Goal: Ask a question

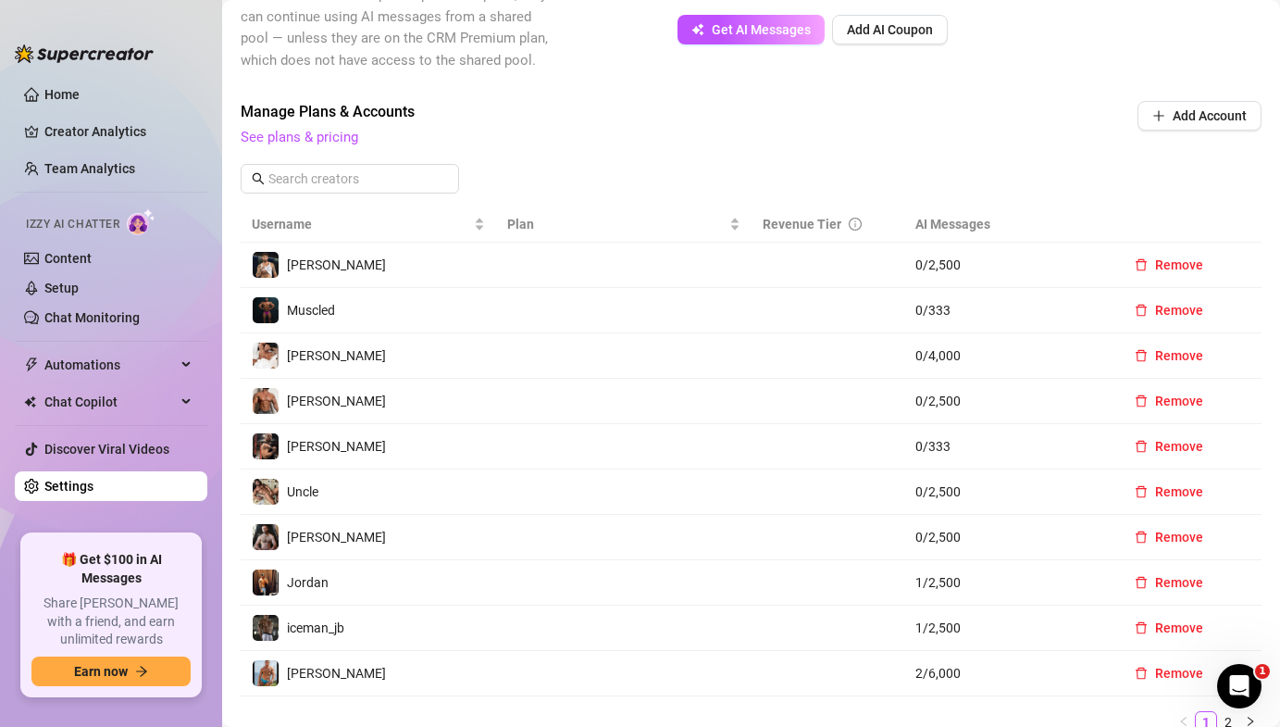
scroll to position [541, 0]
click at [774, 218] on span "Revenue Tier" at bounding box center [802, 223] width 79 height 15
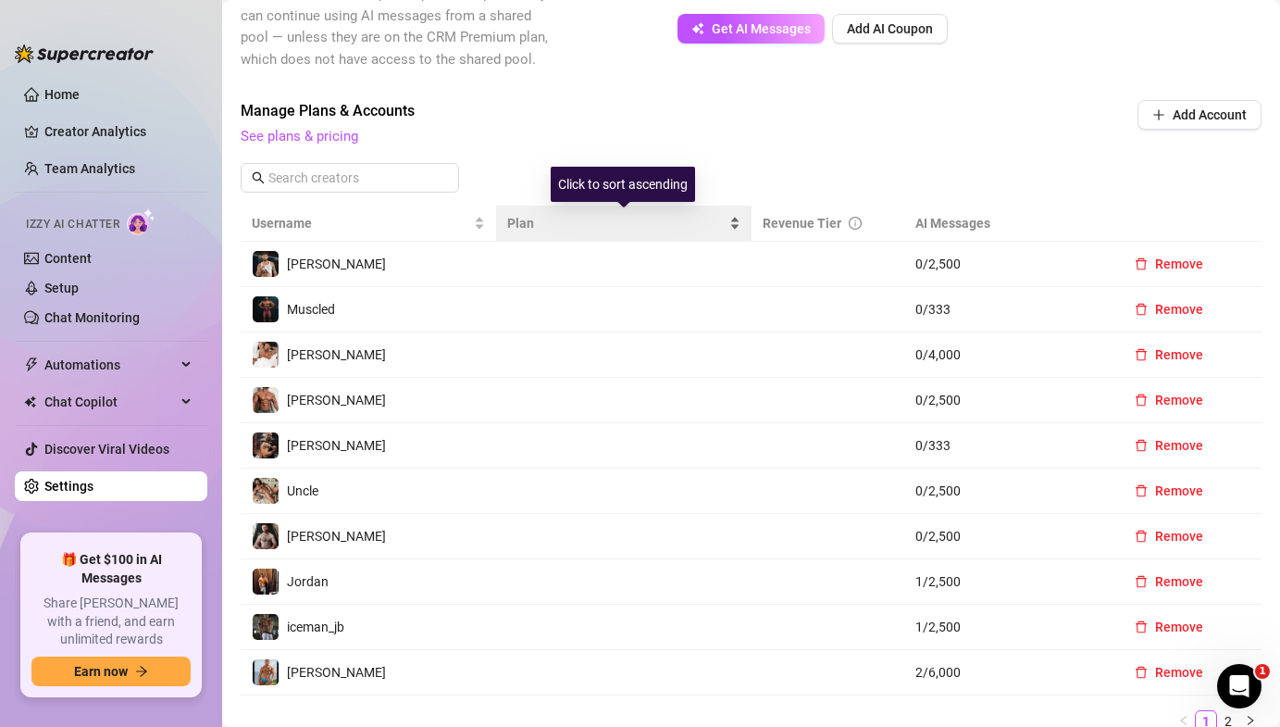
click at [543, 225] on span "Plan" at bounding box center [616, 223] width 218 height 20
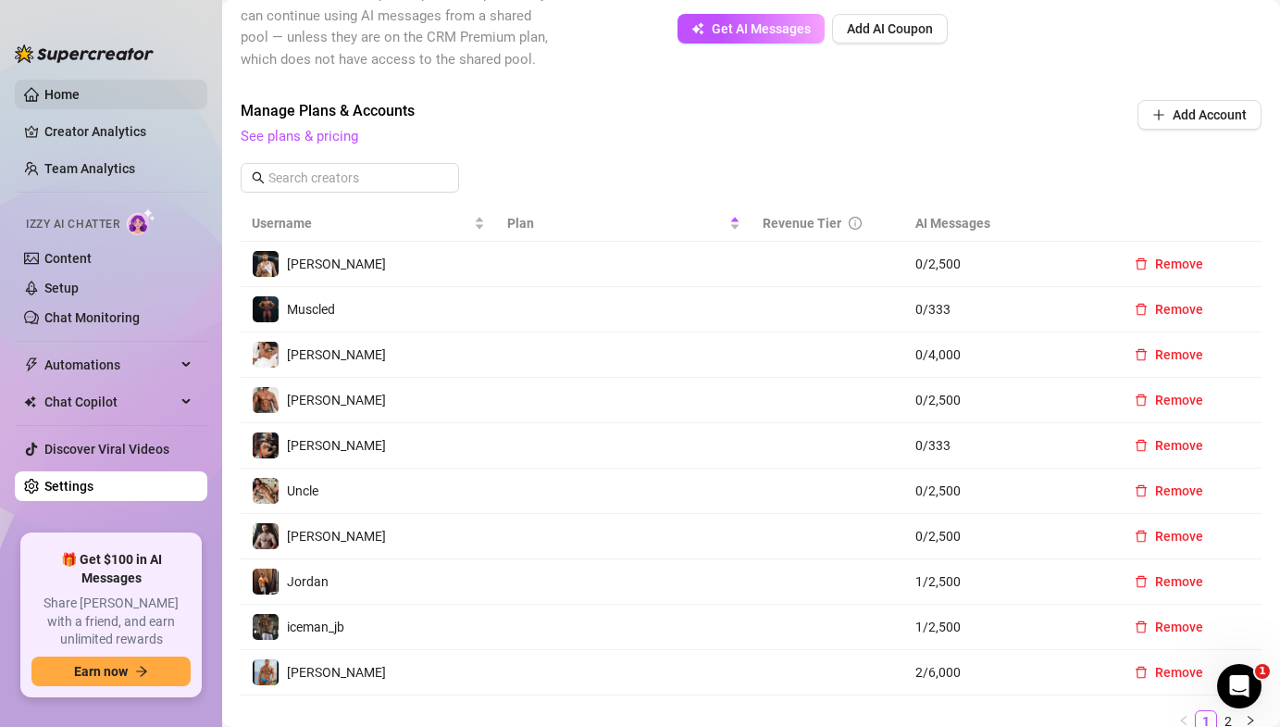
click at [80, 102] on link "Home" at bounding box center [61, 94] width 35 height 15
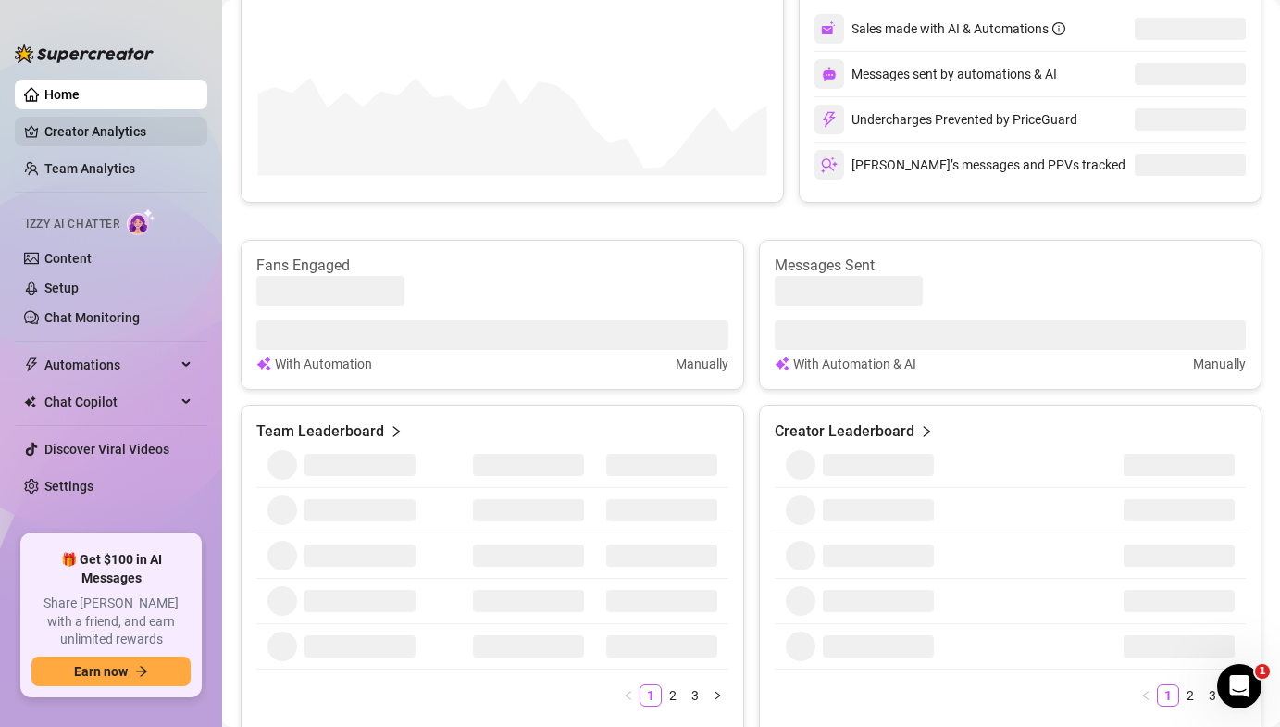
click at [111, 122] on link "Creator Analytics" at bounding box center [118, 132] width 148 height 30
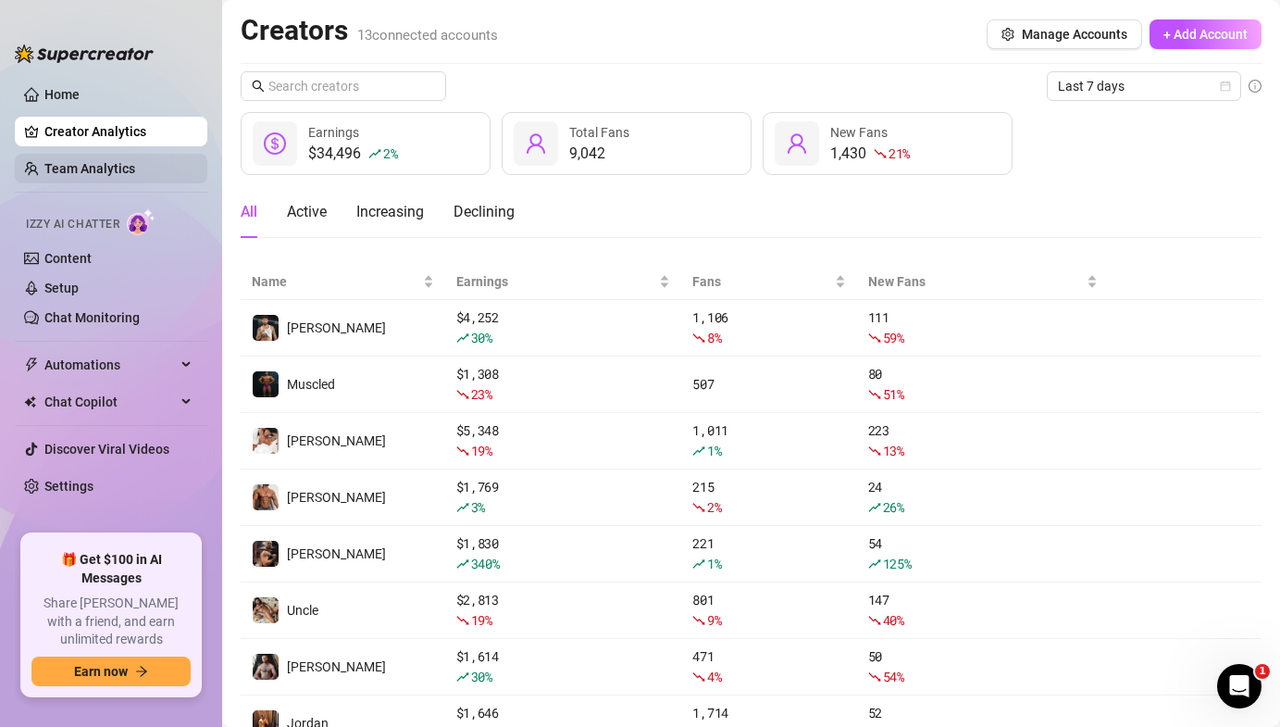
click at [86, 164] on link "Team Analytics" at bounding box center [89, 168] width 91 height 15
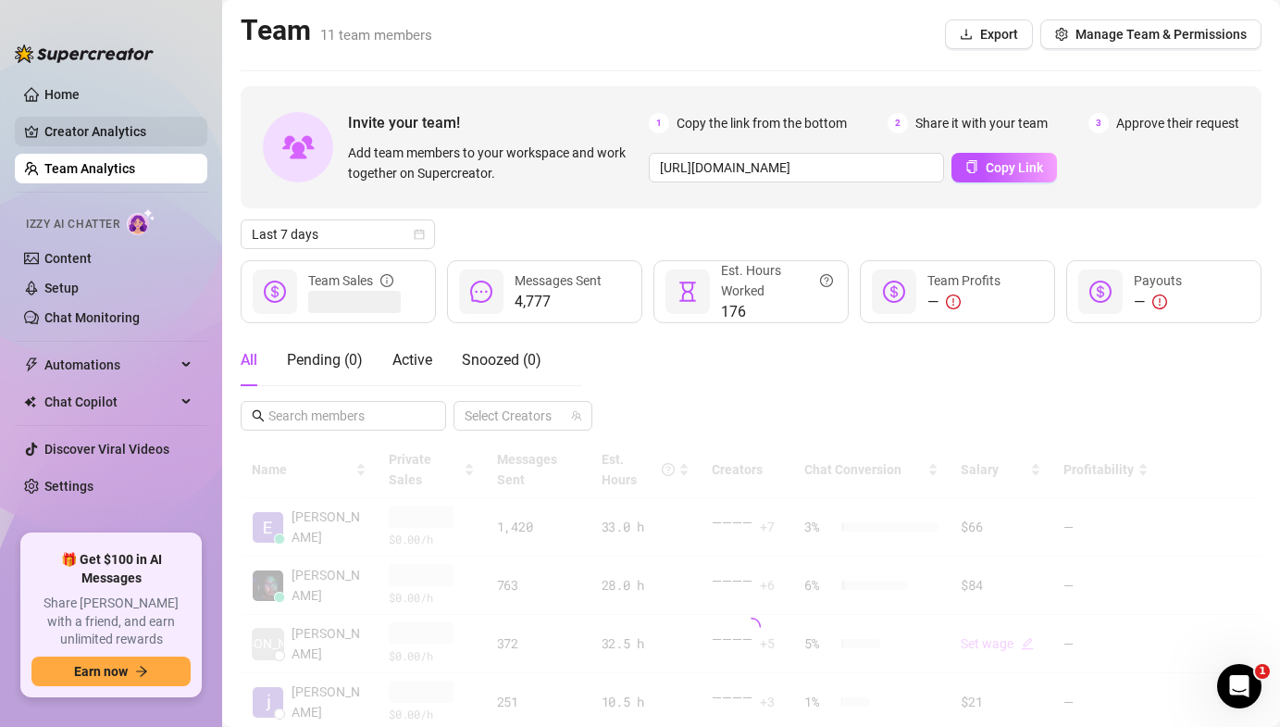
click at [106, 135] on link "Creator Analytics" at bounding box center [118, 132] width 148 height 30
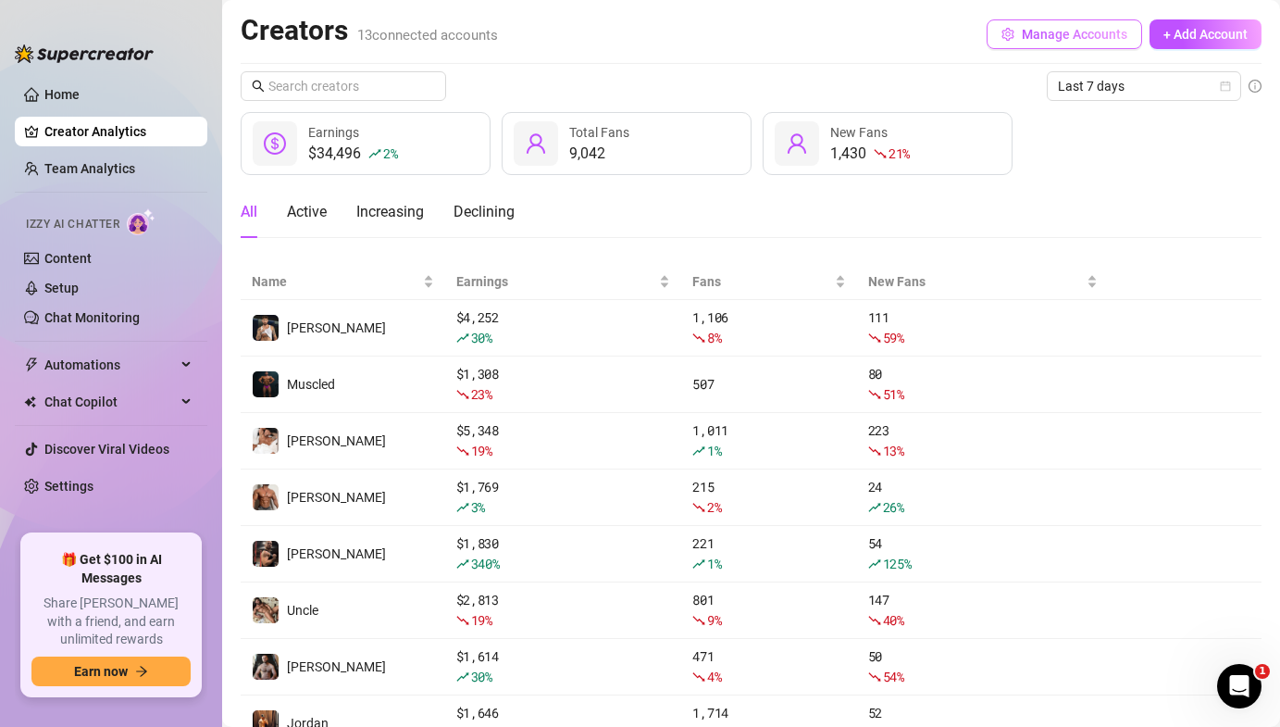
click at [1066, 42] on button "Manage Accounts" at bounding box center [1064, 34] width 155 height 30
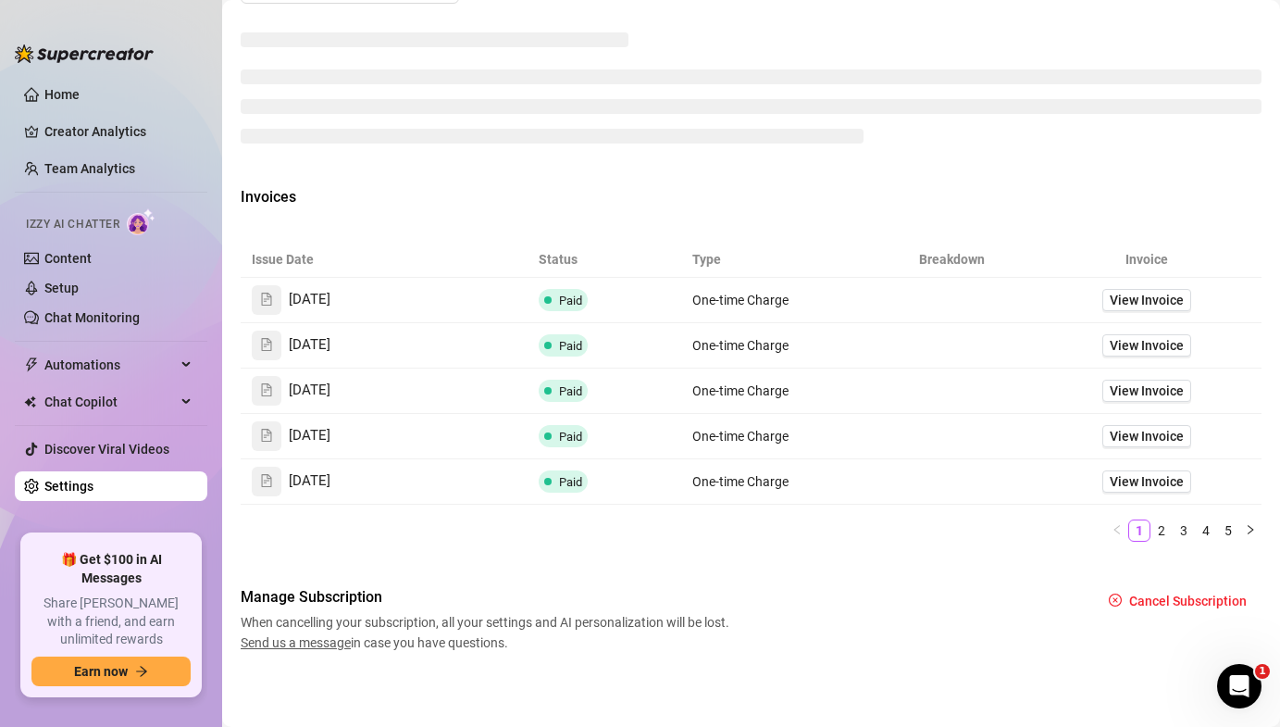
scroll to position [734, 0]
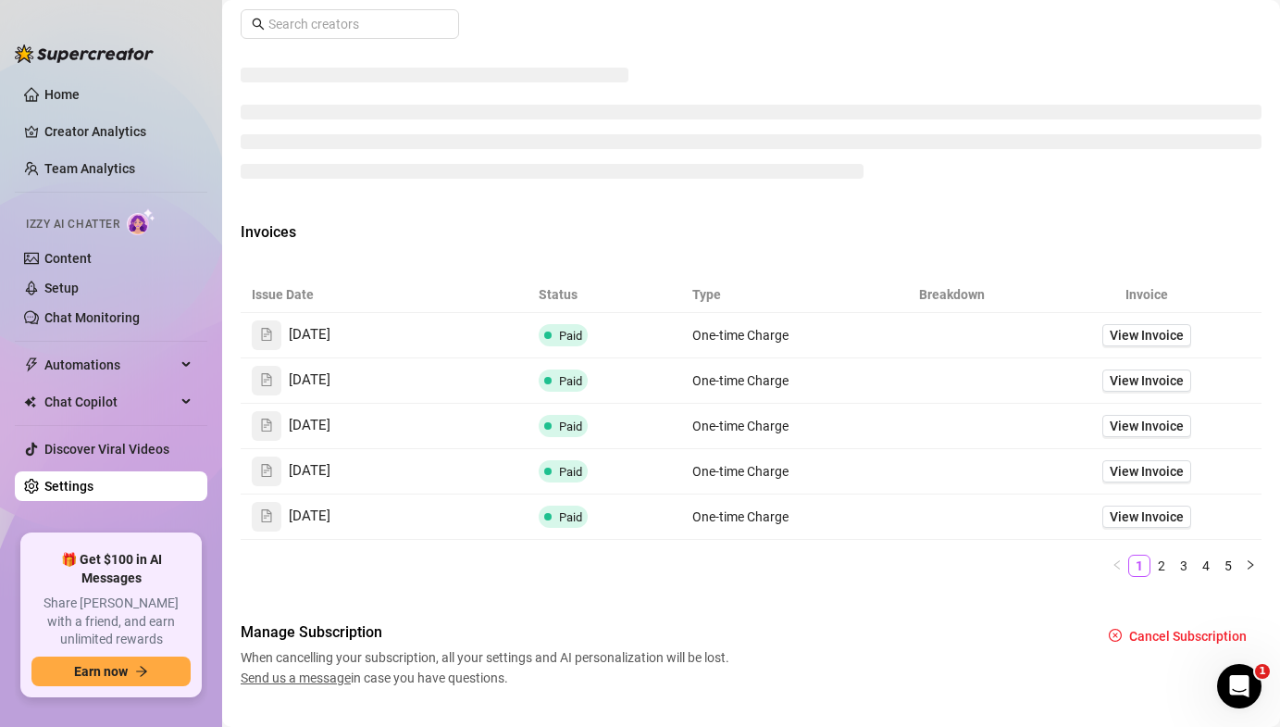
scroll to position [734, 0]
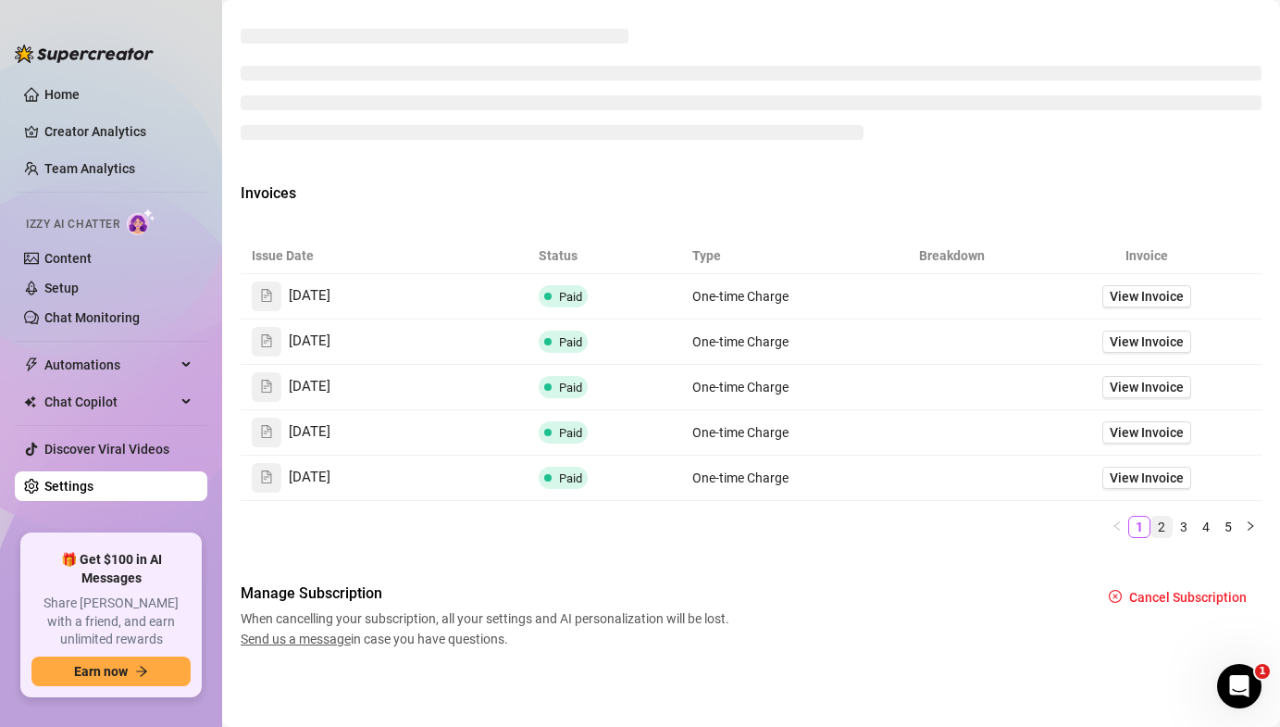
click at [1163, 522] on link "2" at bounding box center [1161, 526] width 20 height 20
click at [1138, 526] on link "1" at bounding box center [1139, 526] width 20 height 20
click at [1230, 665] on div "Open Intercom Messenger" at bounding box center [1236, 683] width 61 height 61
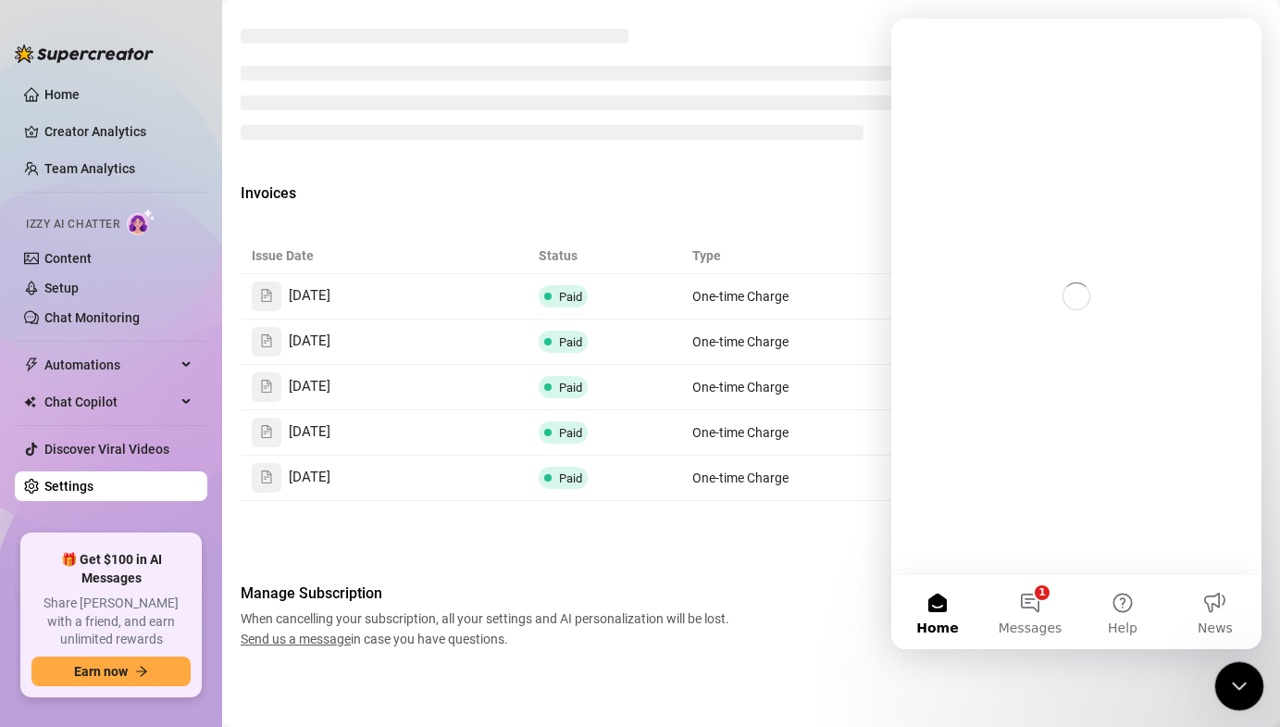
scroll to position [0, 0]
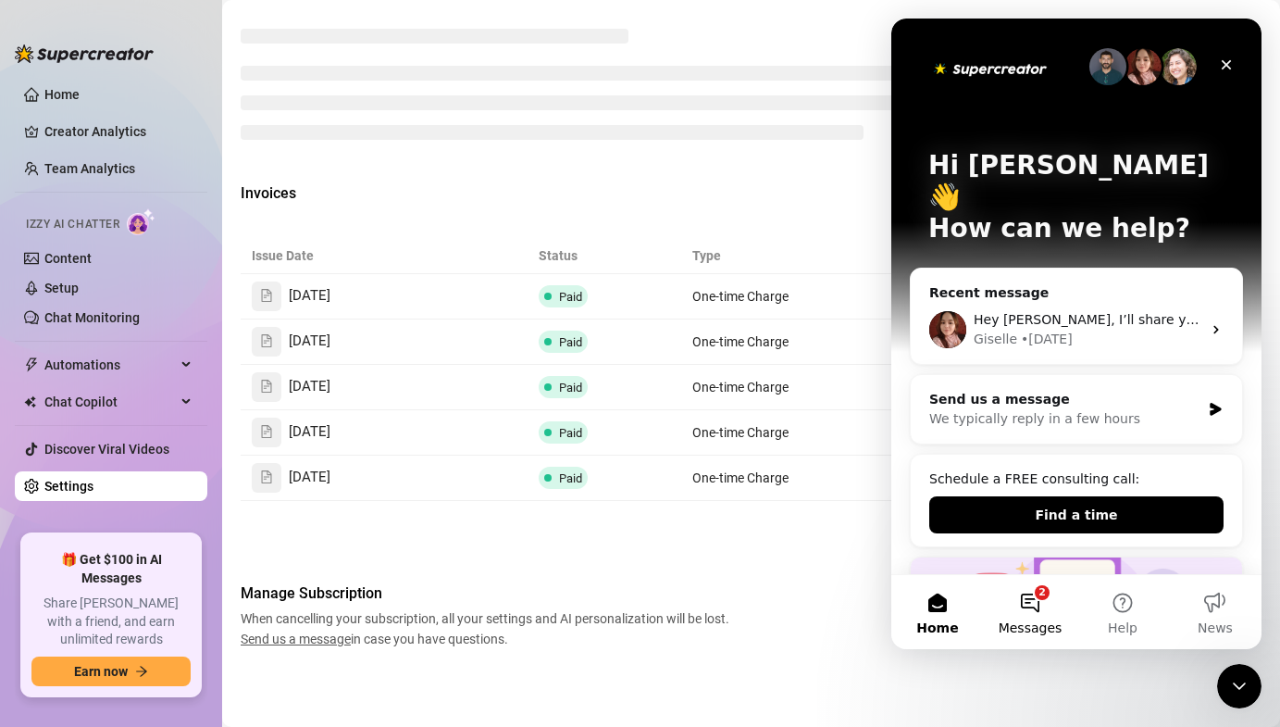
click at [1042, 598] on button "2 Messages" at bounding box center [1030, 612] width 93 height 74
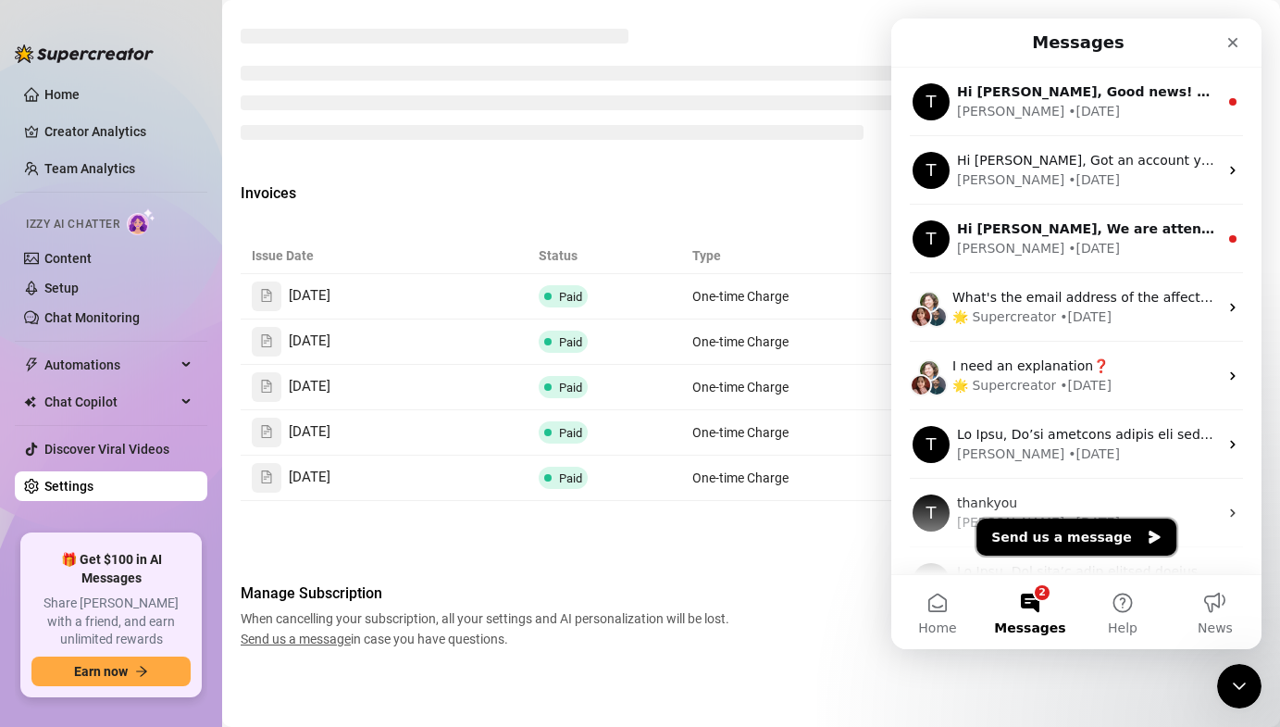
click at [1063, 547] on button "Send us a message" at bounding box center [1076, 536] width 200 height 37
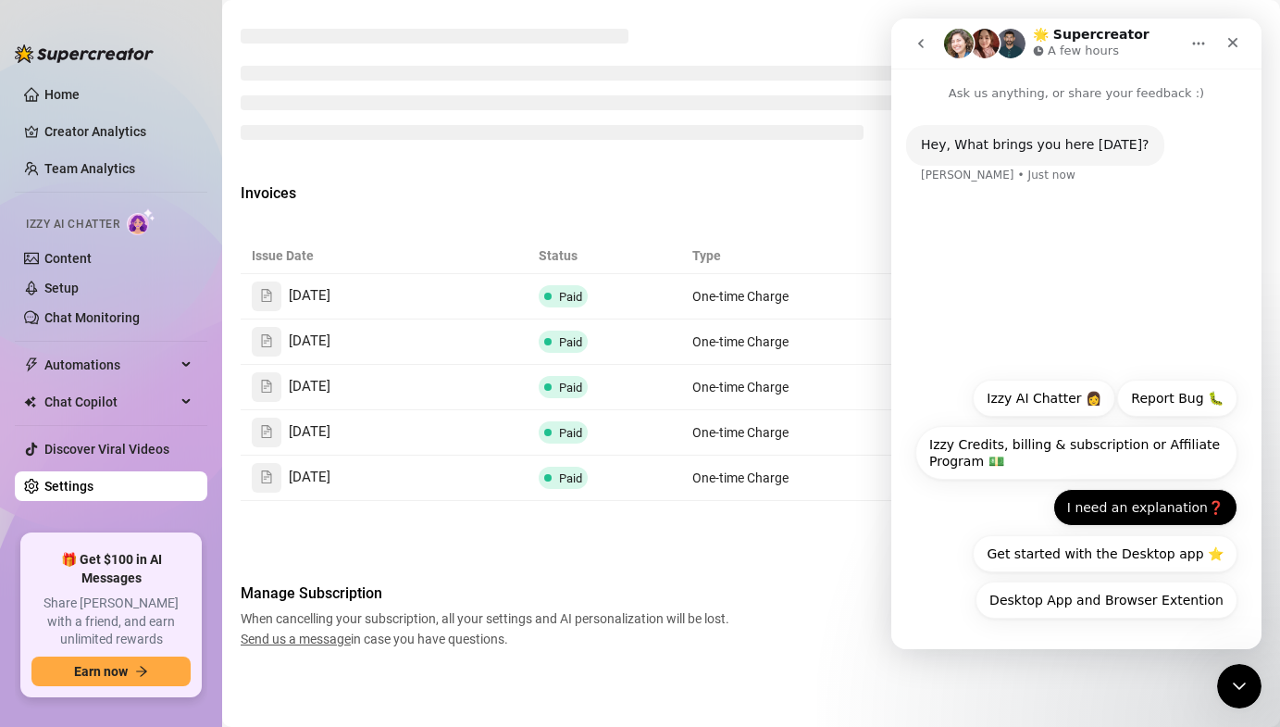
click at [1132, 509] on button "I need an explanation❓" at bounding box center [1145, 507] width 184 height 37
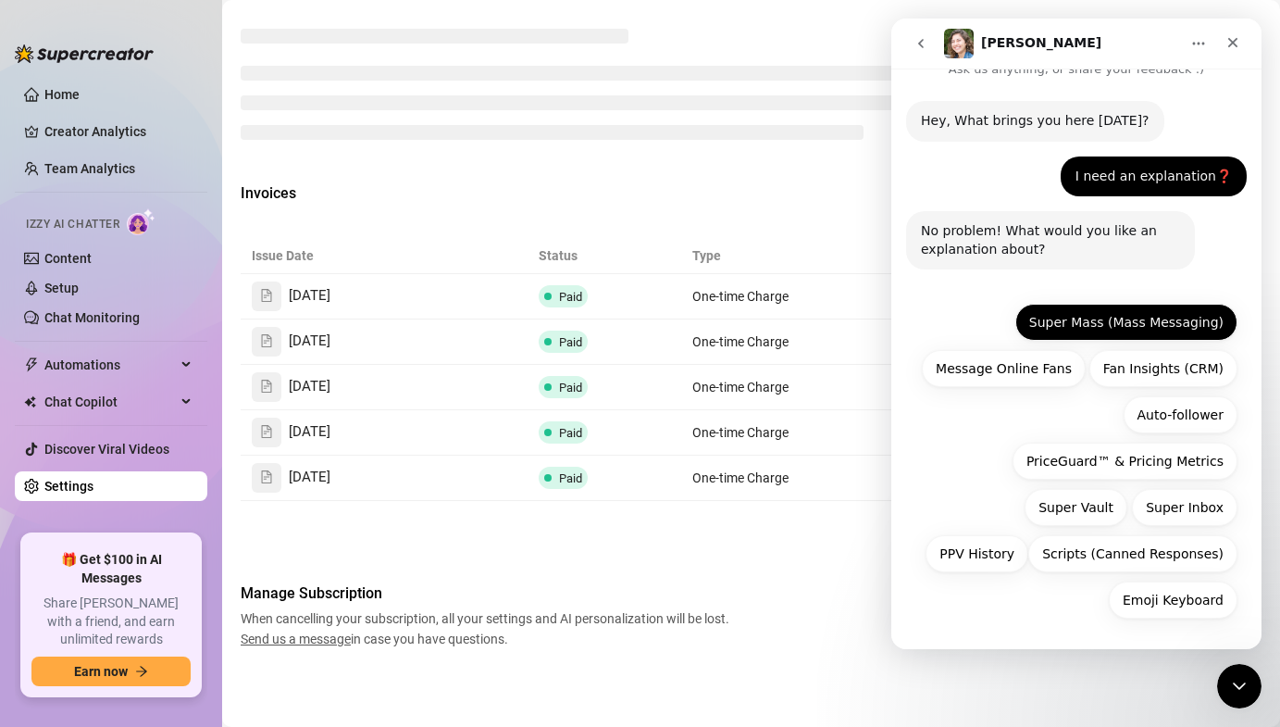
scroll to position [21, 0]
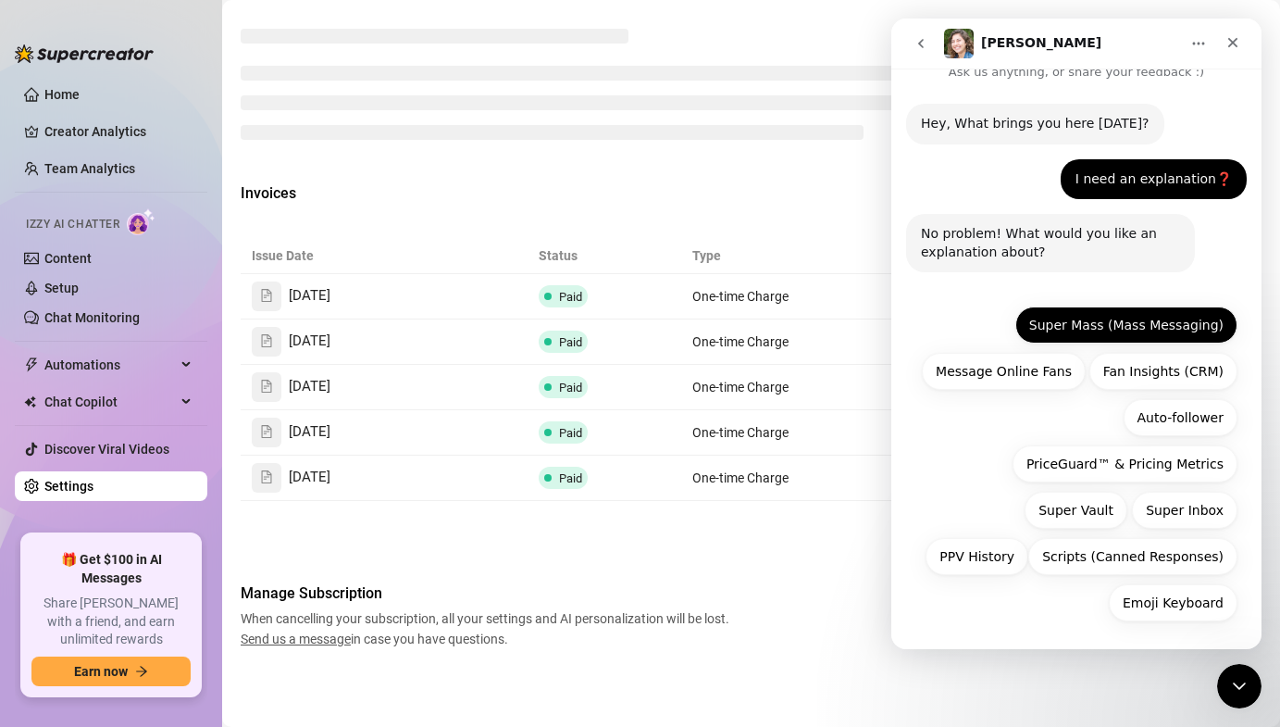
click at [1118, 323] on button "Super Mass (Mass Messaging)" at bounding box center [1126, 324] width 222 height 37
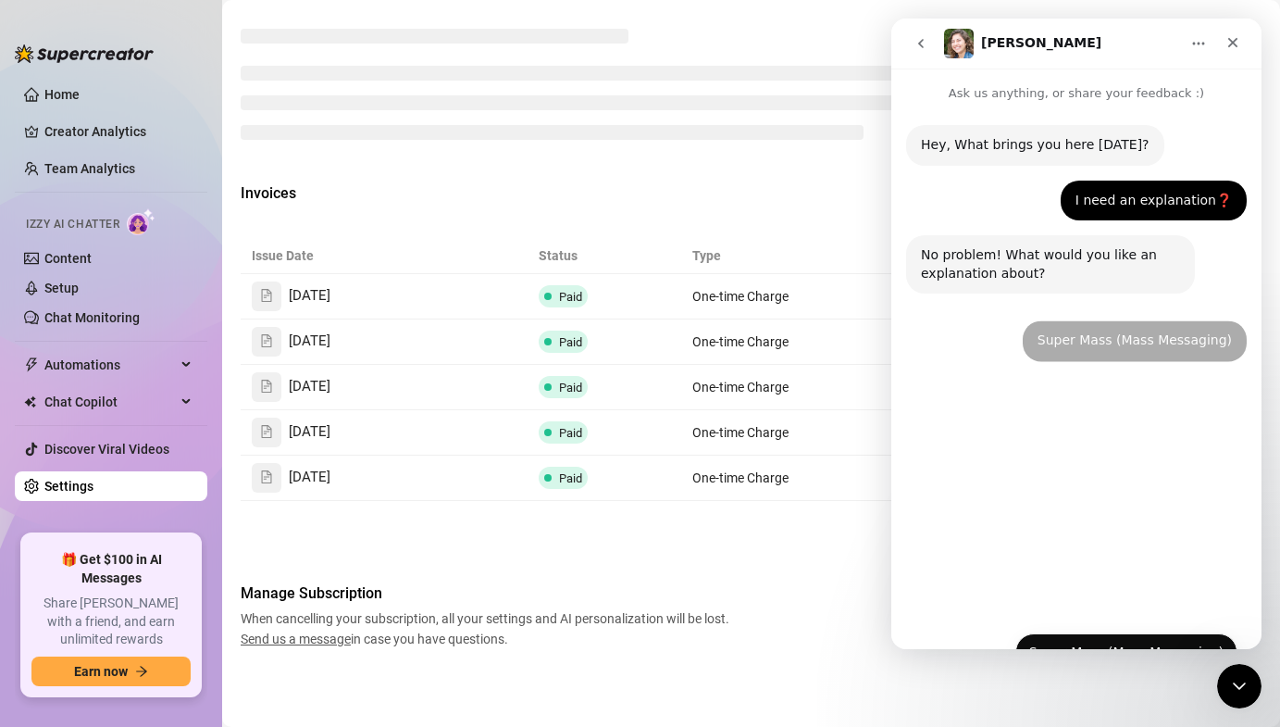
scroll to position [0, 0]
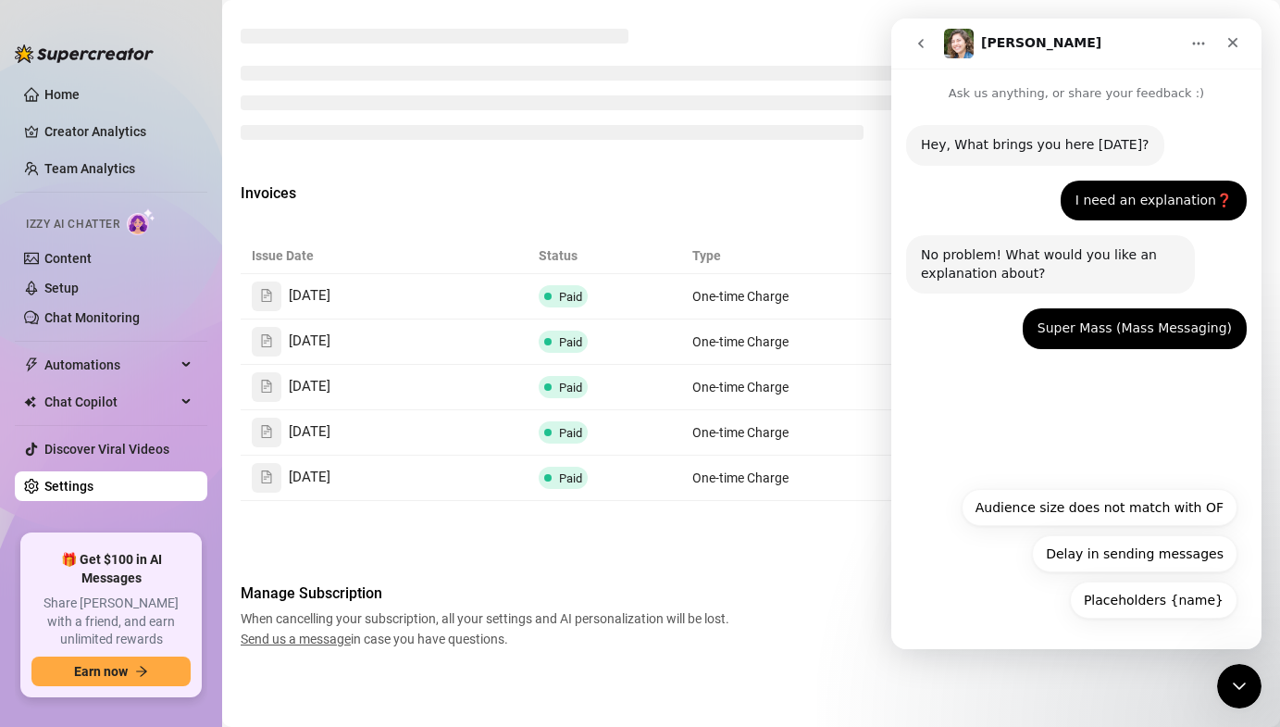
click at [919, 46] on icon "go back" at bounding box center [921, 43] width 15 height 15
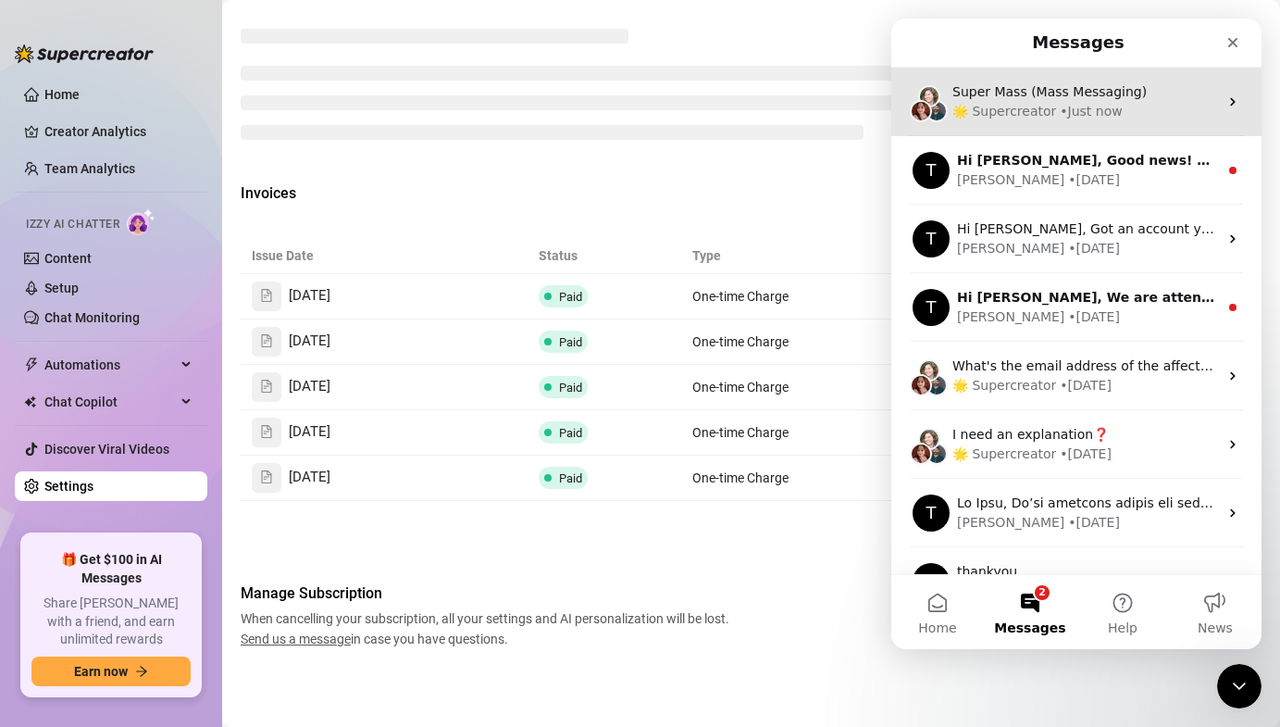
click at [1060, 118] on div "• Just now" at bounding box center [1091, 111] width 62 height 19
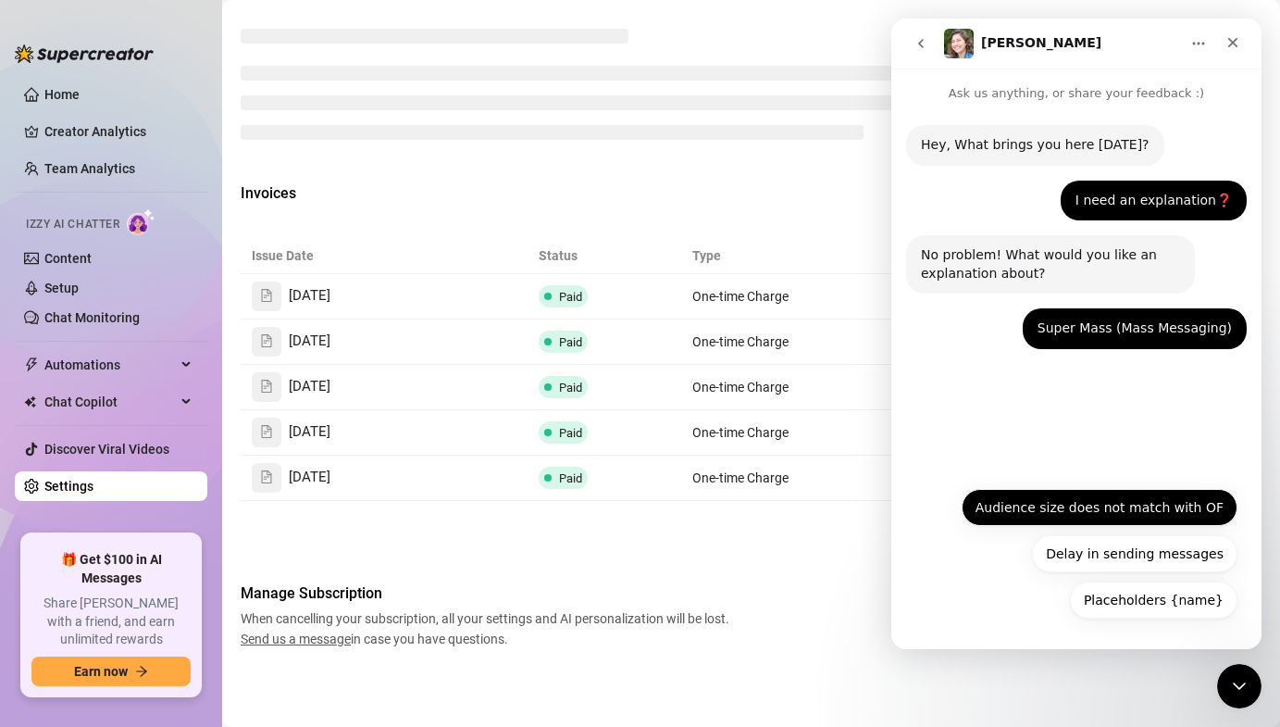
click at [1068, 511] on button "Audience size does not match with OF" at bounding box center [1100, 507] width 276 height 37
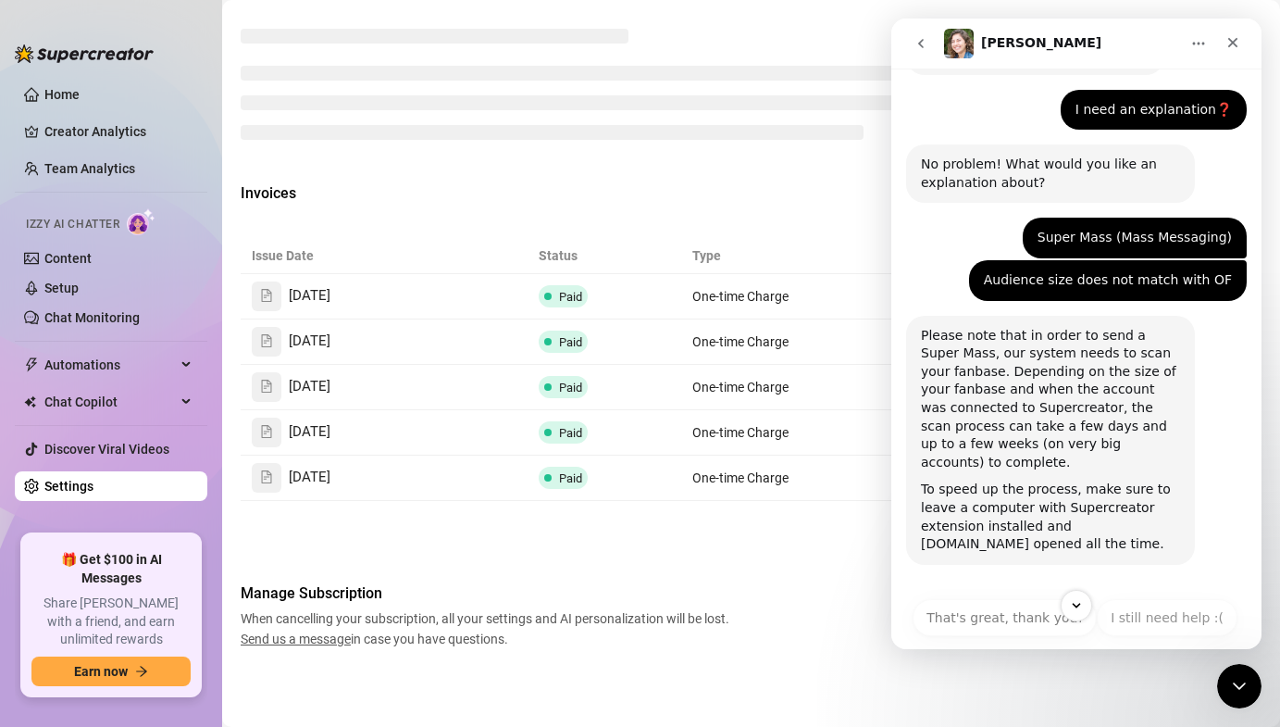
scroll to position [90, 0]
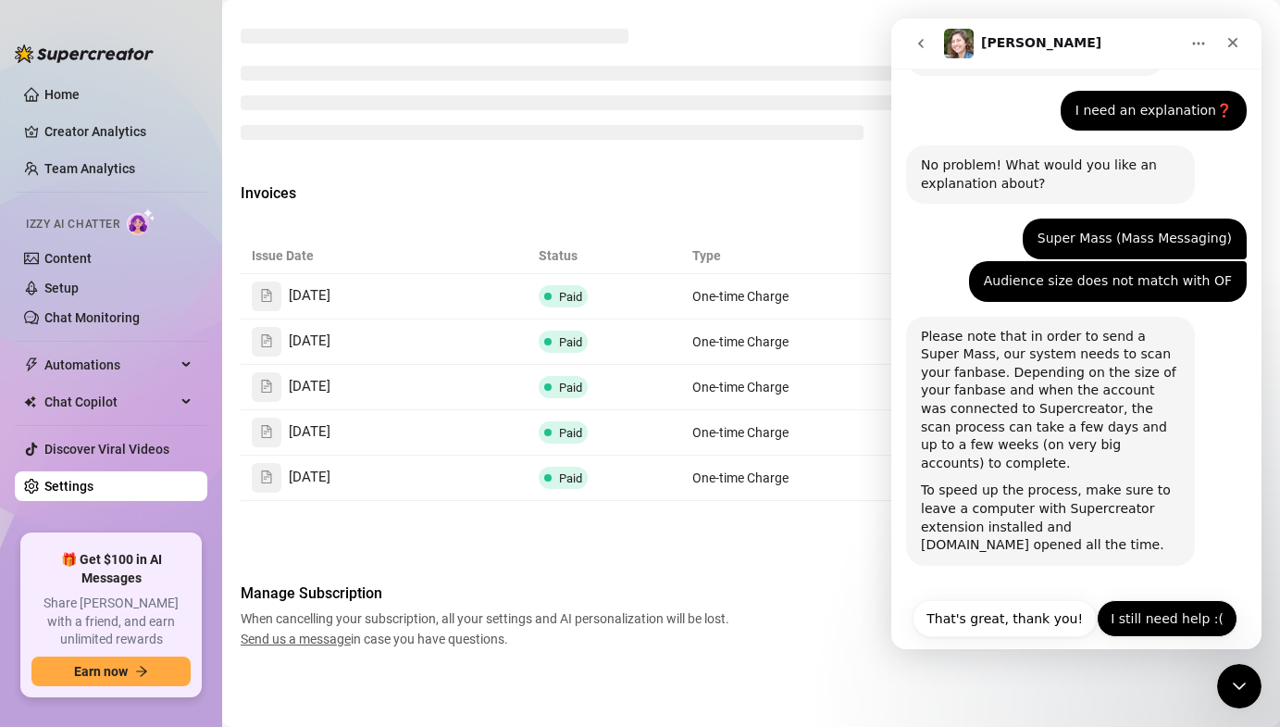
click at [1169, 625] on button "I still need help :(" at bounding box center [1167, 618] width 141 height 37
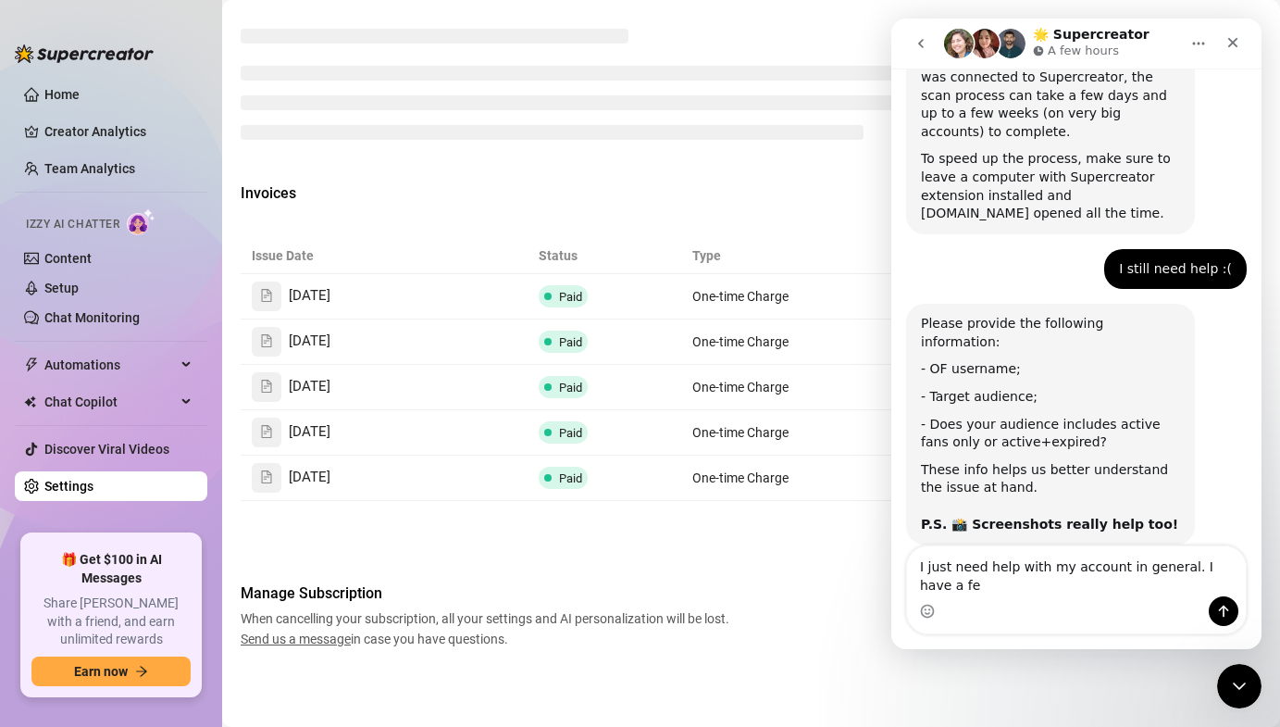
scroll to position [440, 0]
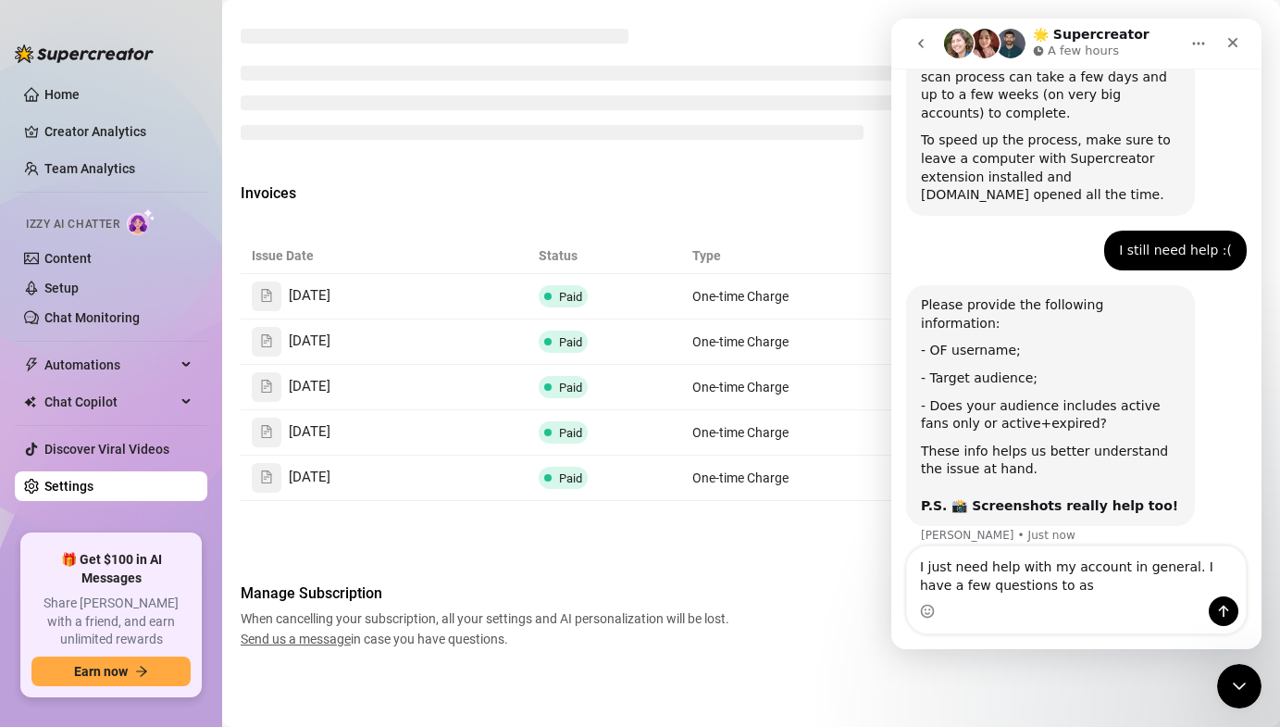
type textarea "I just need help with my account in general. I have a few questions to ask"
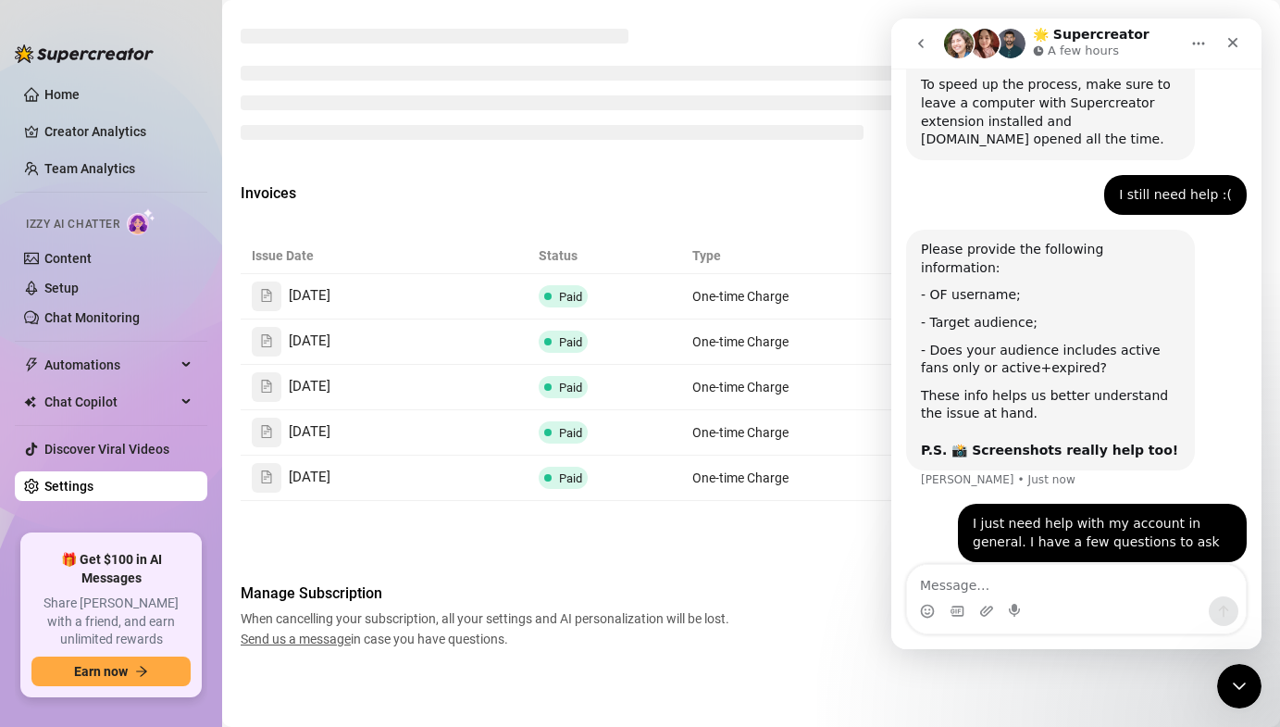
type textarea "1. How much total is my upcoming pay for all the models I have currently with d…"
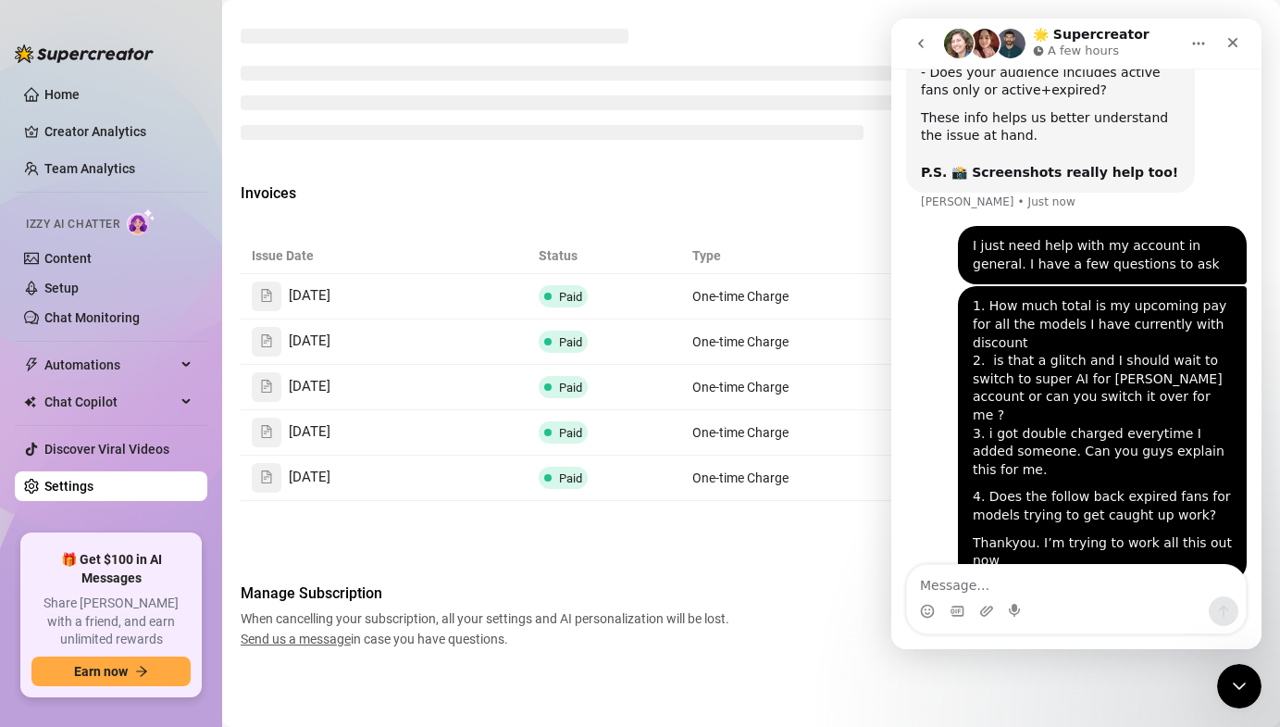
scroll to position [773, 0]
click at [985, 610] on icon "Upload attachment" at bounding box center [986, 610] width 13 height 10
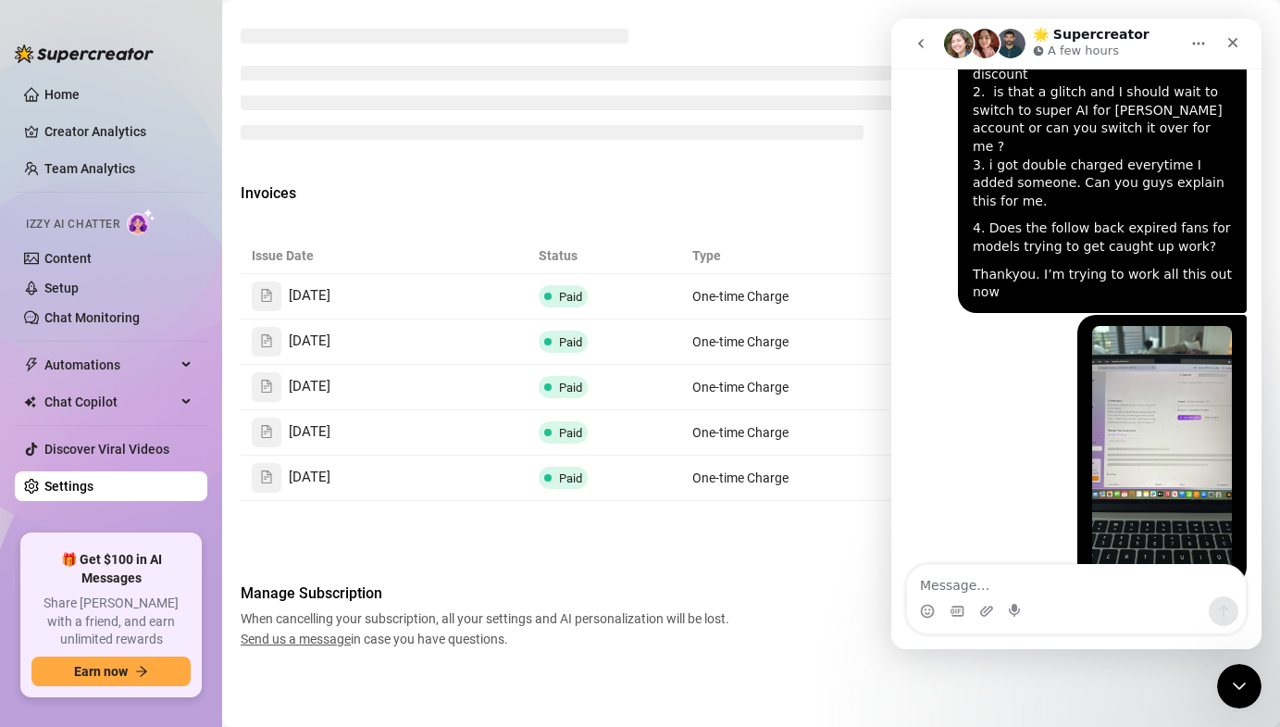
scroll to position [1045, 0]
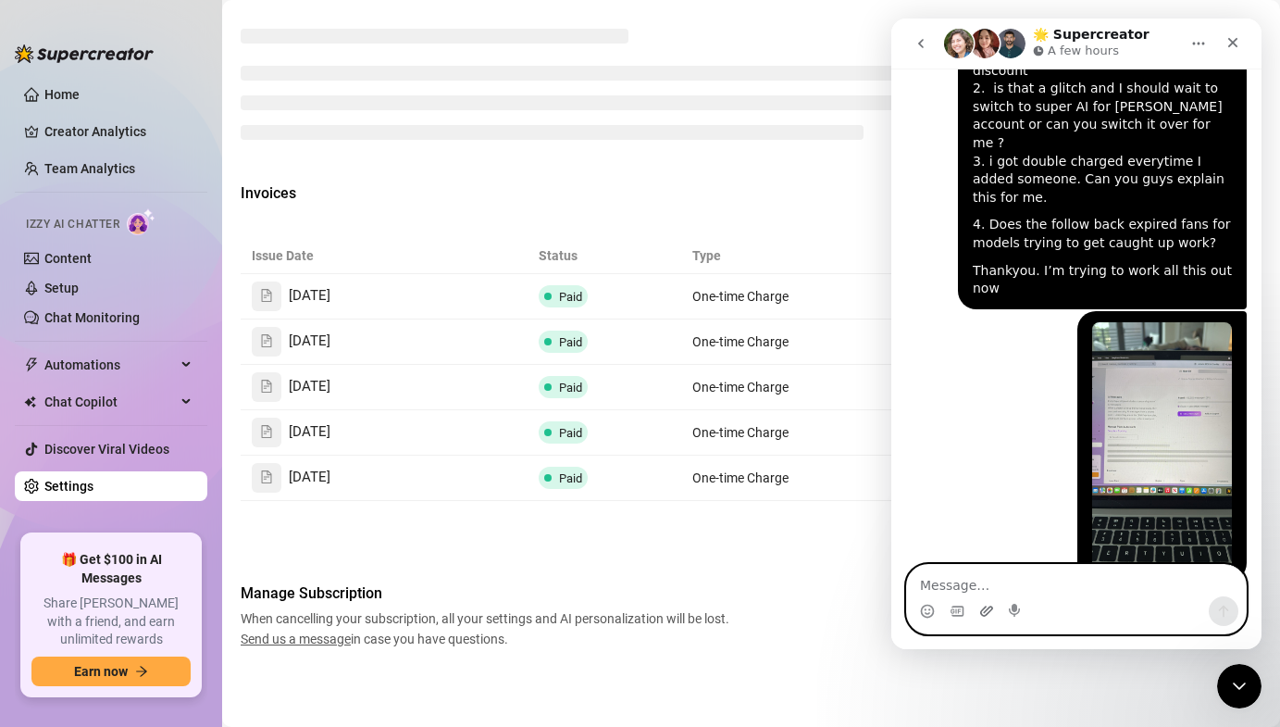
click at [981, 608] on icon "Upload attachment" at bounding box center [986, 610] width 15 height 15
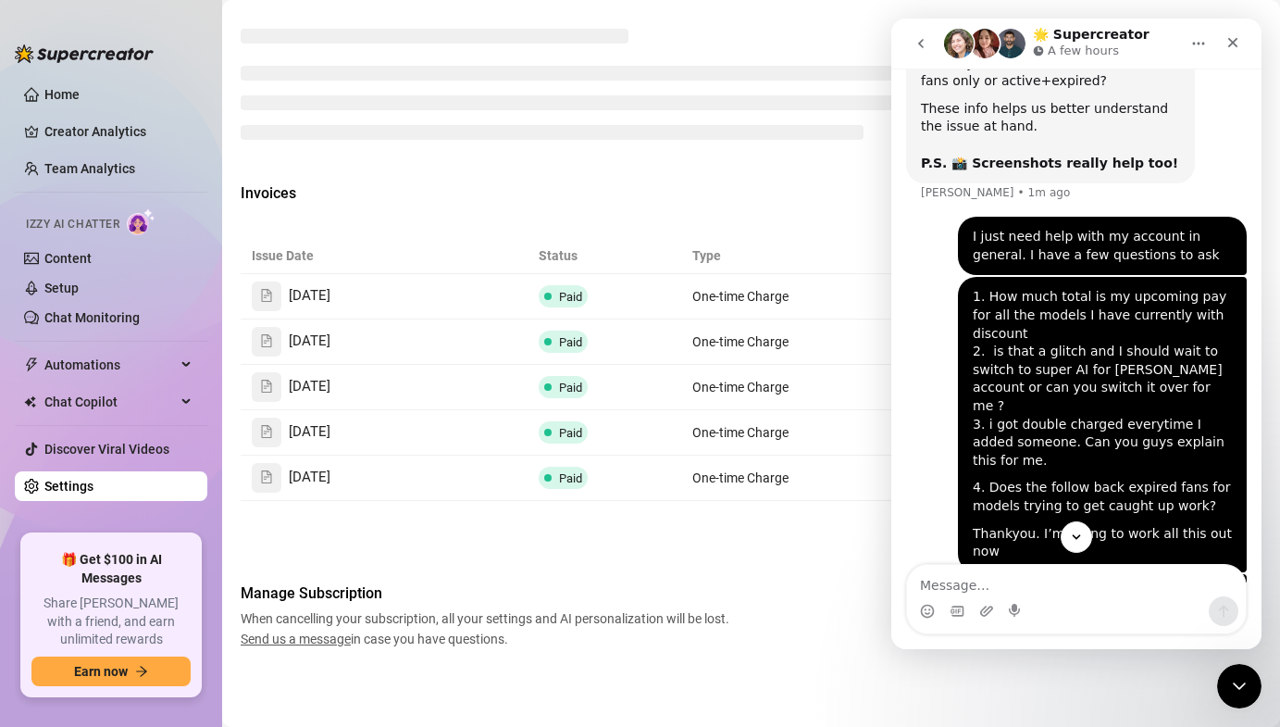
scroll to position [1317, 0]
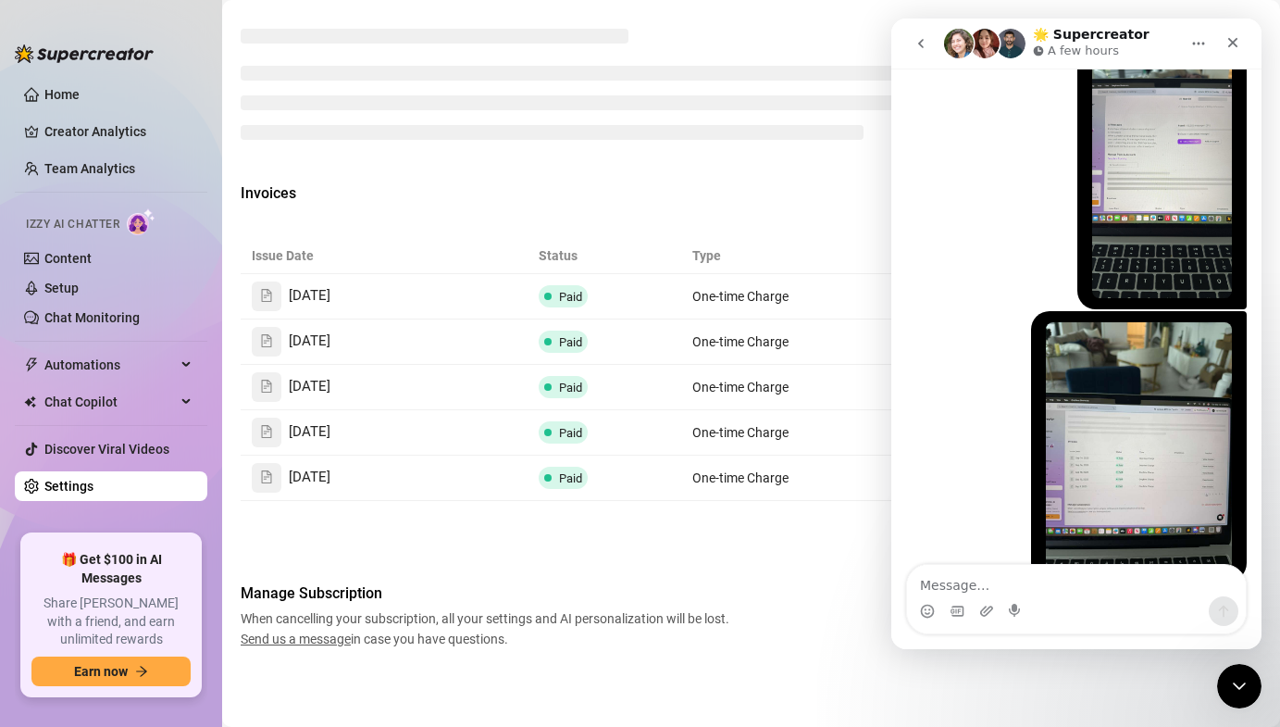
type textarea "a"
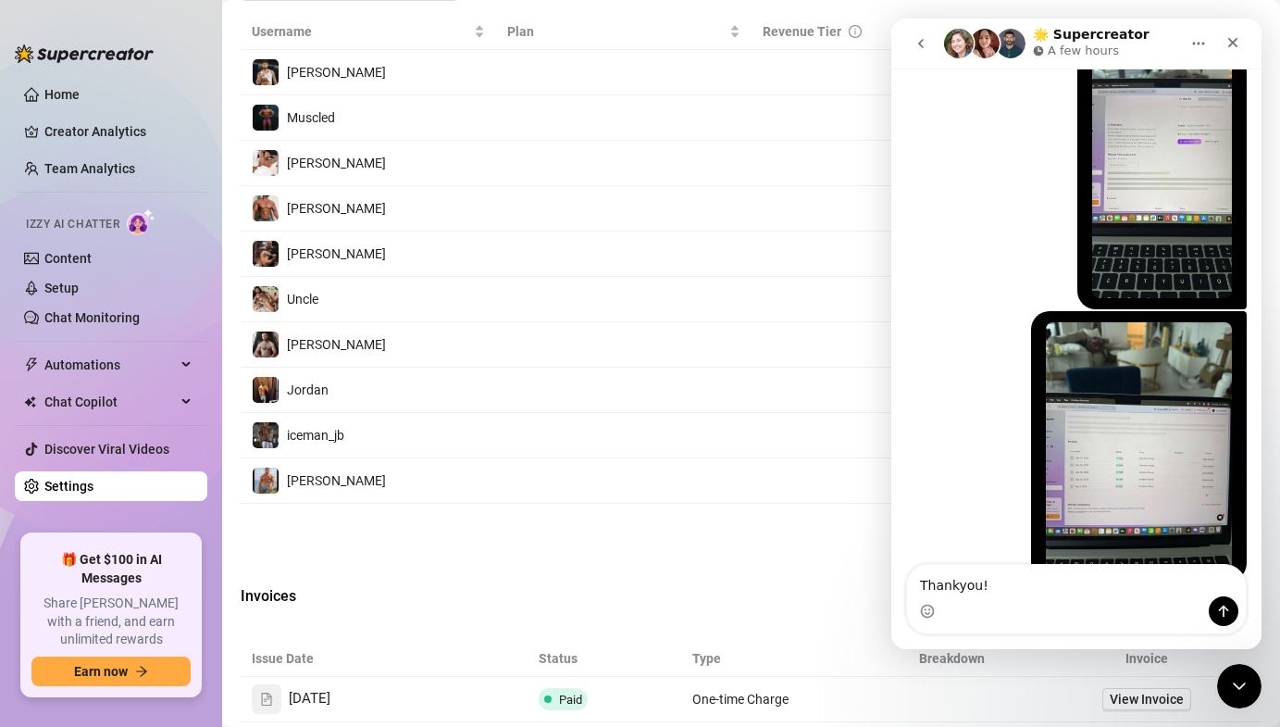
type textarea "Thankyou!"
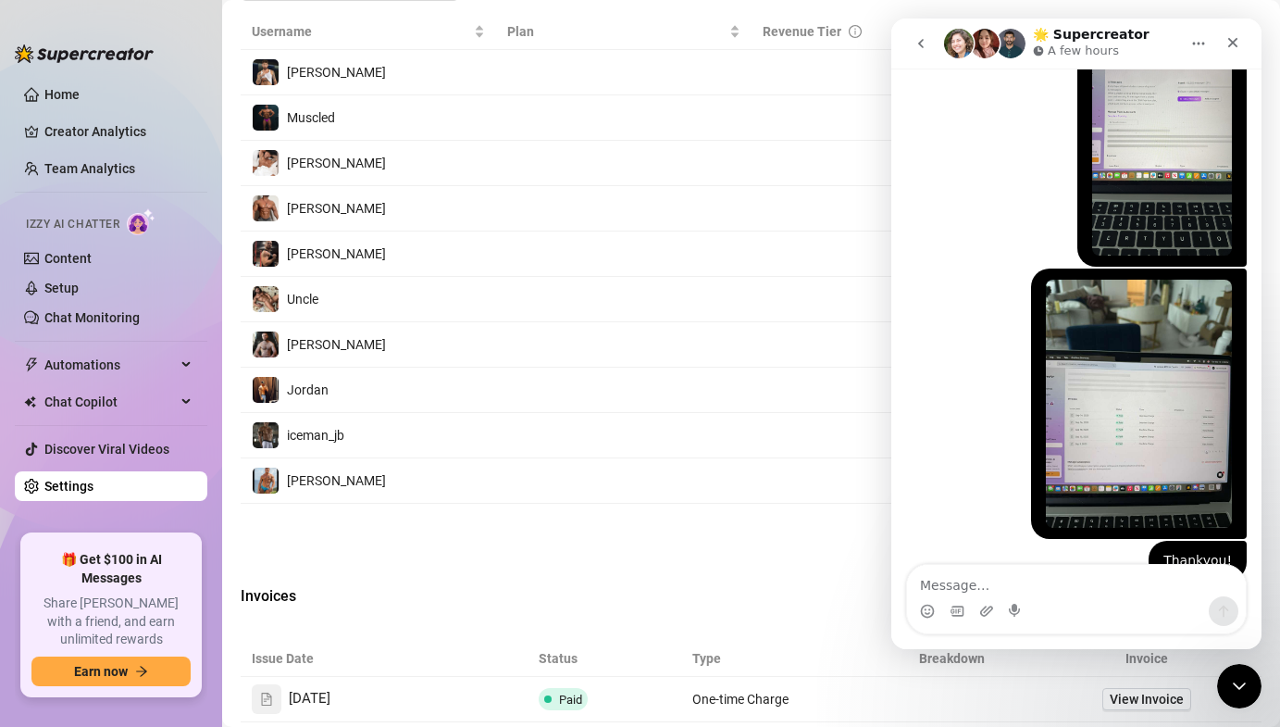
click at [840, 211] on td at bounding box center [828, 208] width 153 height 45
click at [1240, 38] on div "Close" at bounding box center [1232, 42] width 33 height 33
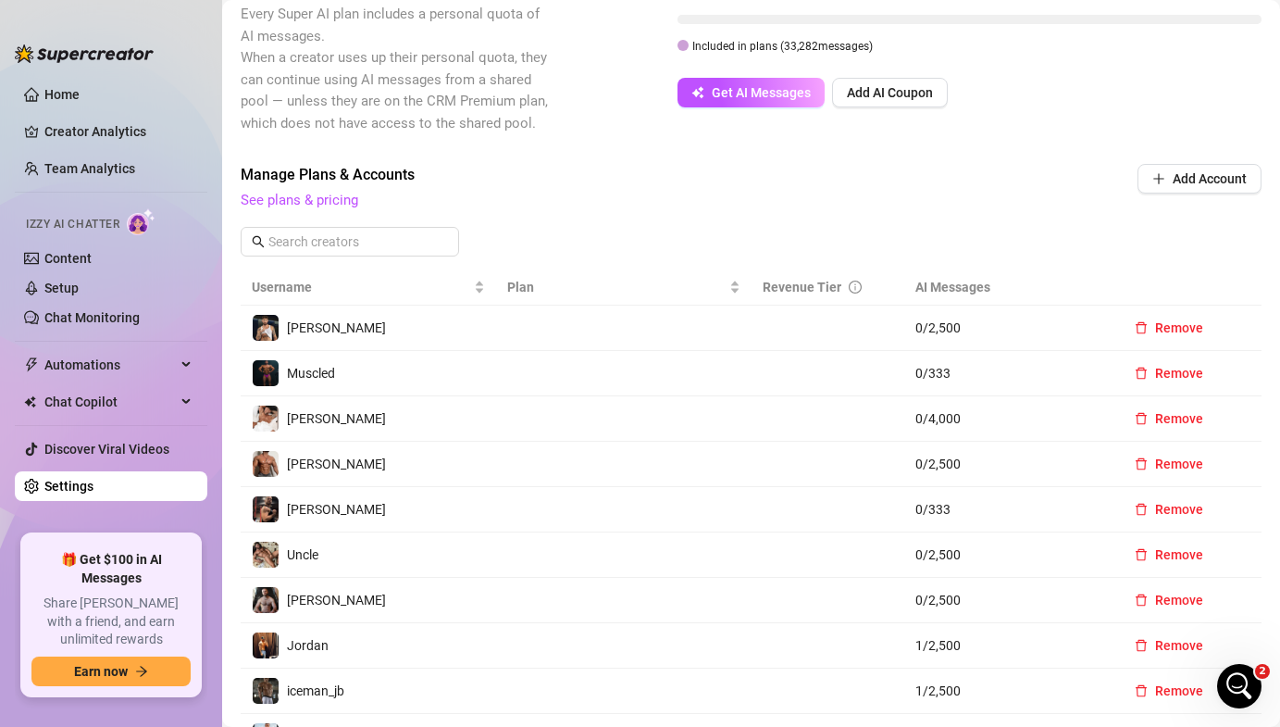
scroll to position [476, 0]
click at [312, 198] on link "See plans & pricing" at bounding box center [300, 201] width 118 height 17
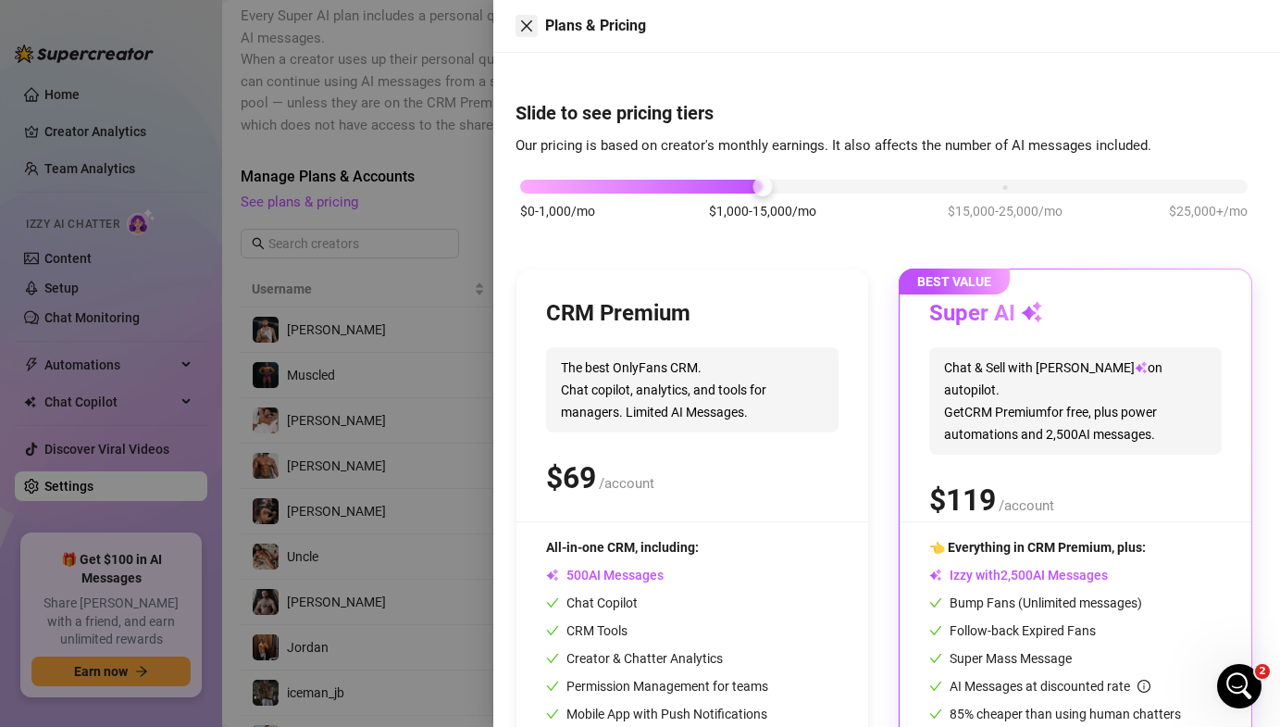
click at [533, 19] on icon "close" at bounding box center [526, 26] width 15 height 15
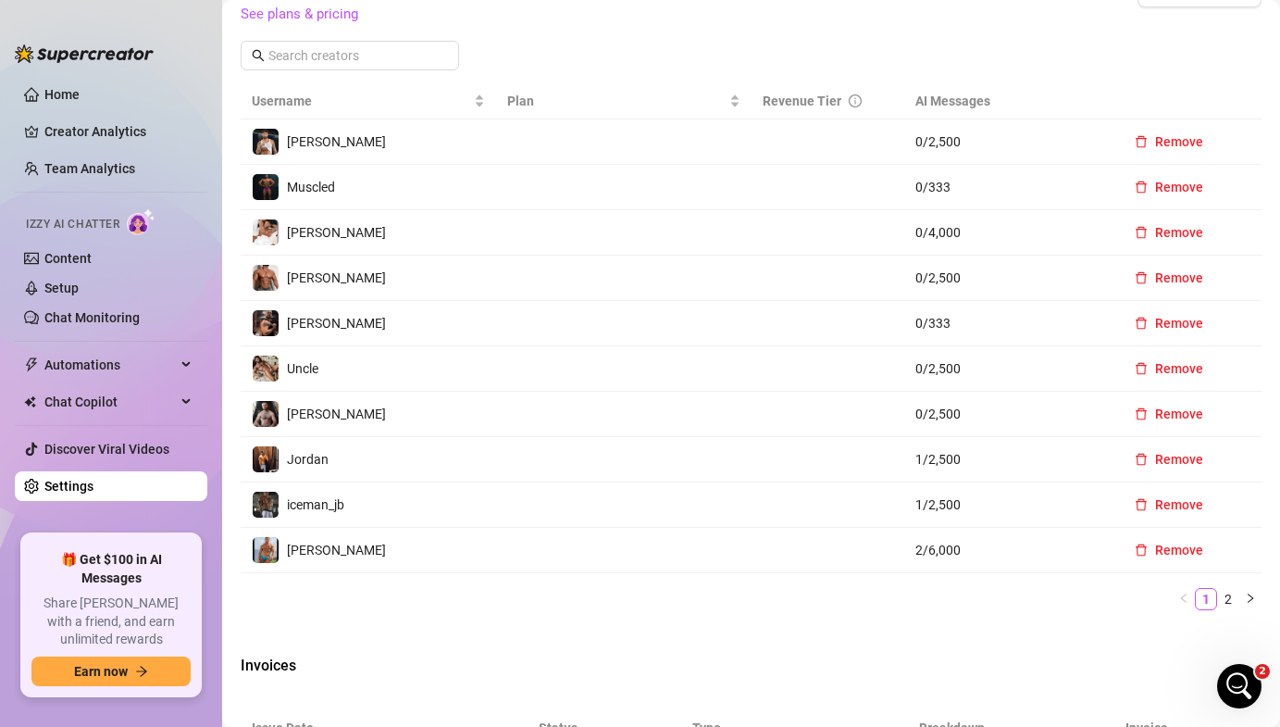
scroll to position [673, 0]
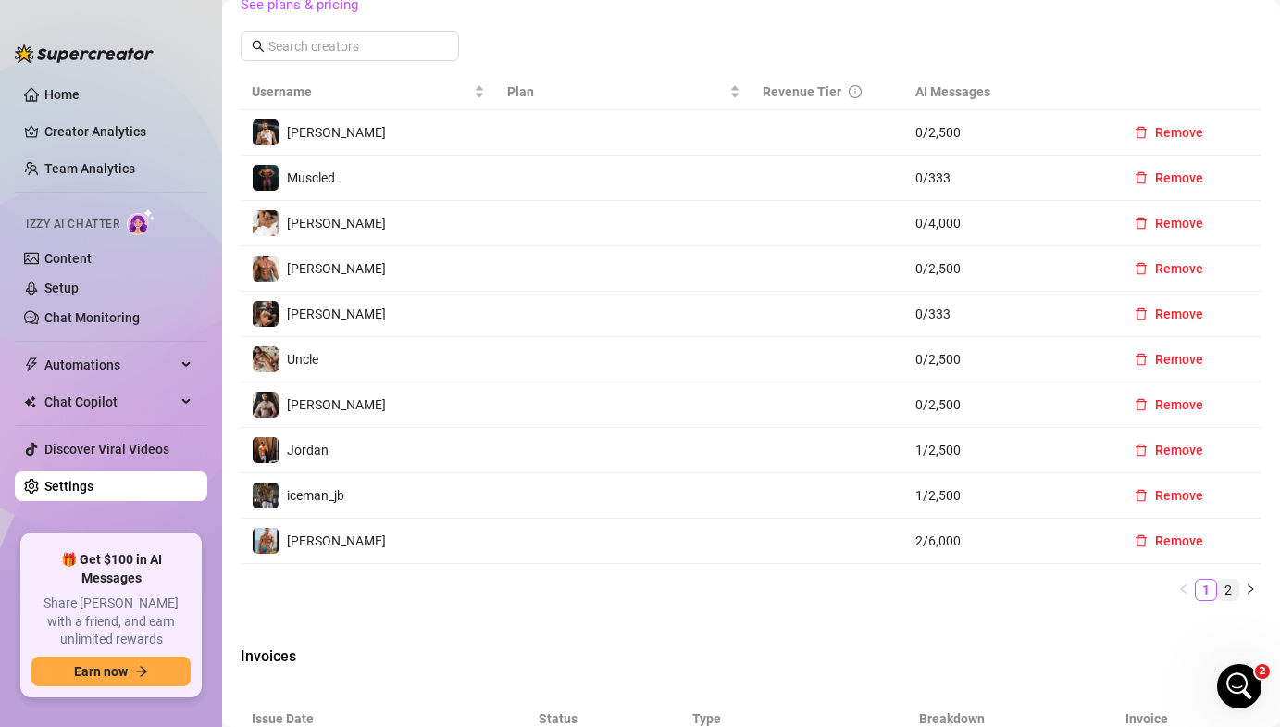
click at [1228, 591] on link "2" at bounding box center [1228, 589] width 20 height 20
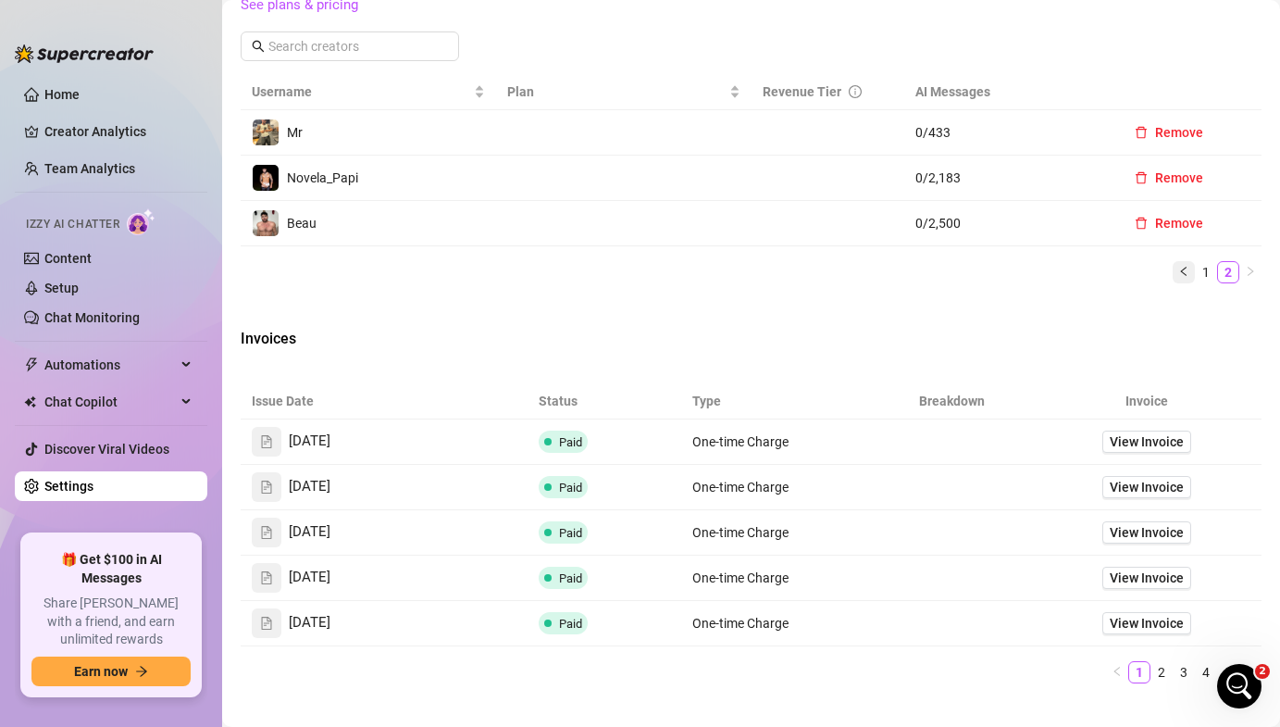
click at [1183, 277] on button "button" at bounding box center [1184, 272] width 22 height 22
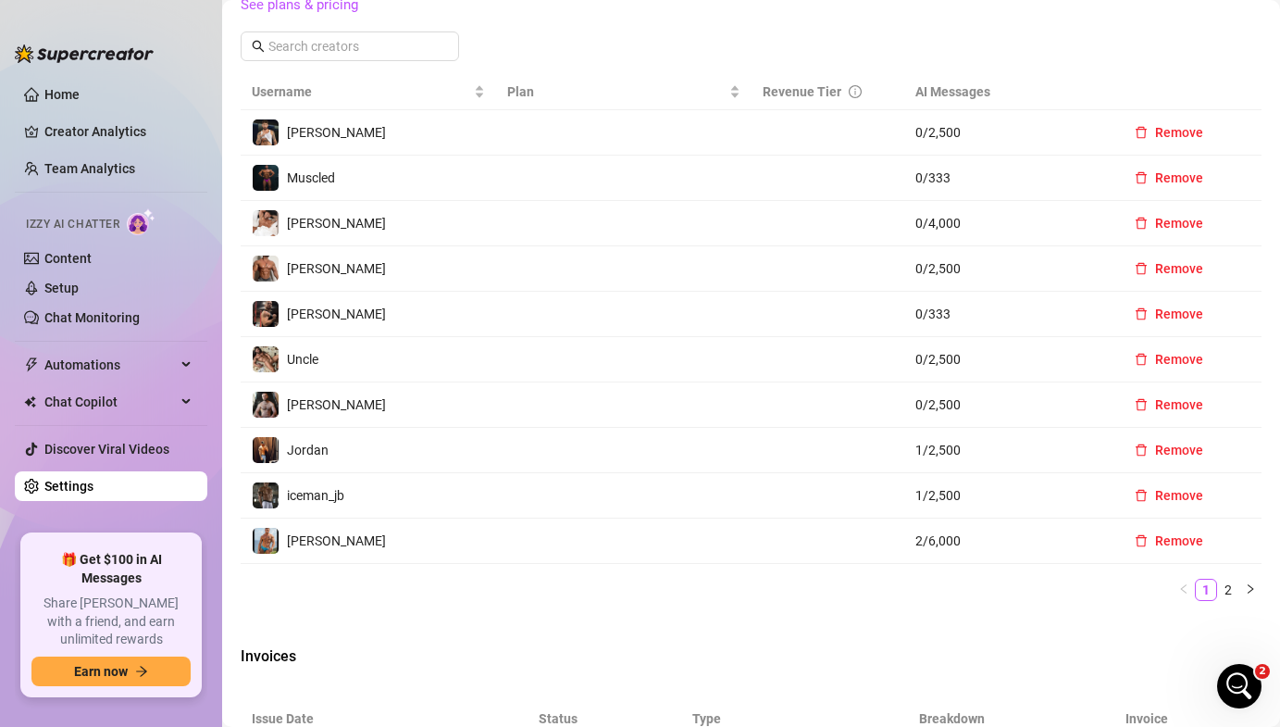
click at [753, 365] on td at bounding box center [828, 359] width 153 height 45
click at [1240, 683] on icon "Open Intercom Messenger" at bounding box center [1237, 683] width 31 height 31
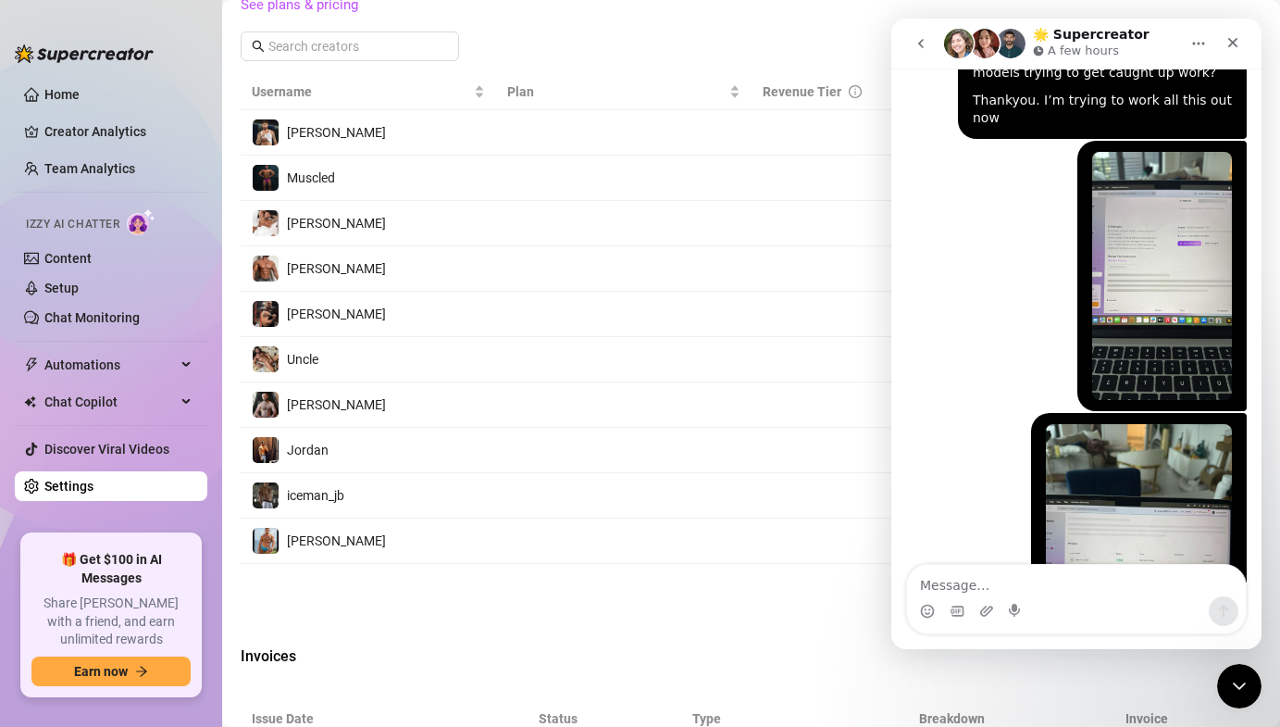
scroll to position [1360, 0]
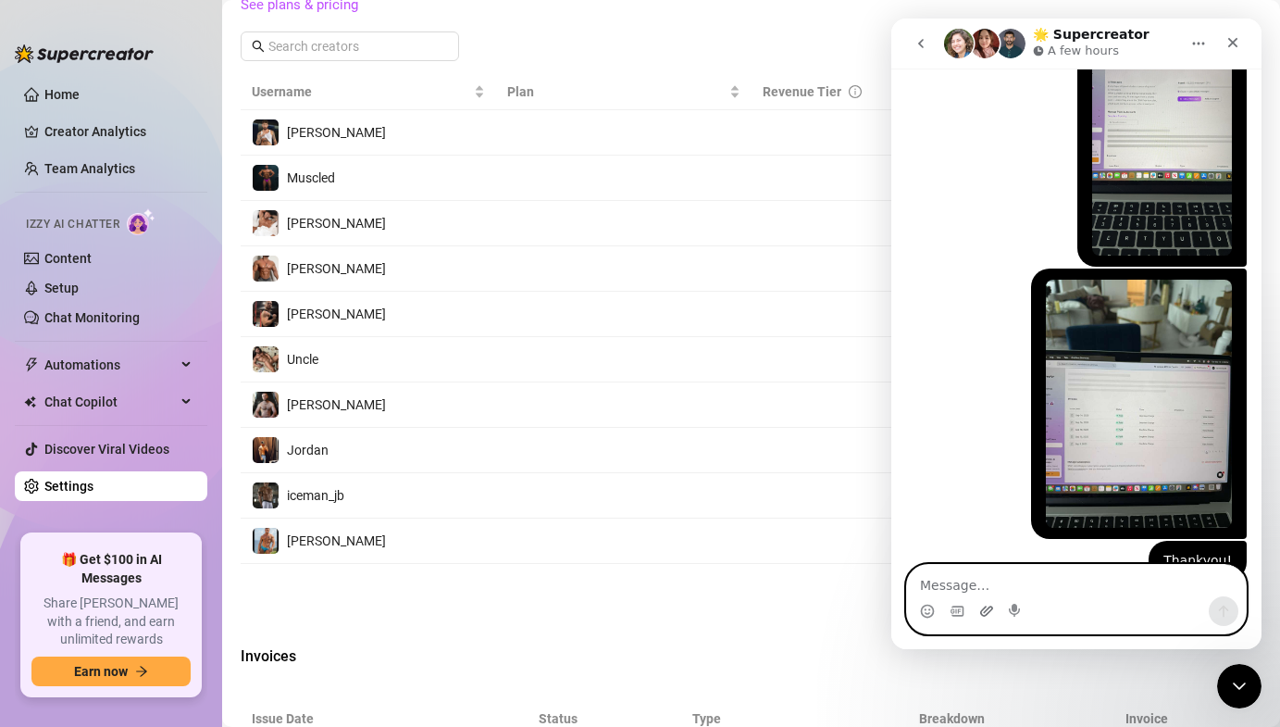
click at [986, 605] on icon "Upload attachment" at bounding box center [986, 610] width 13 height 10
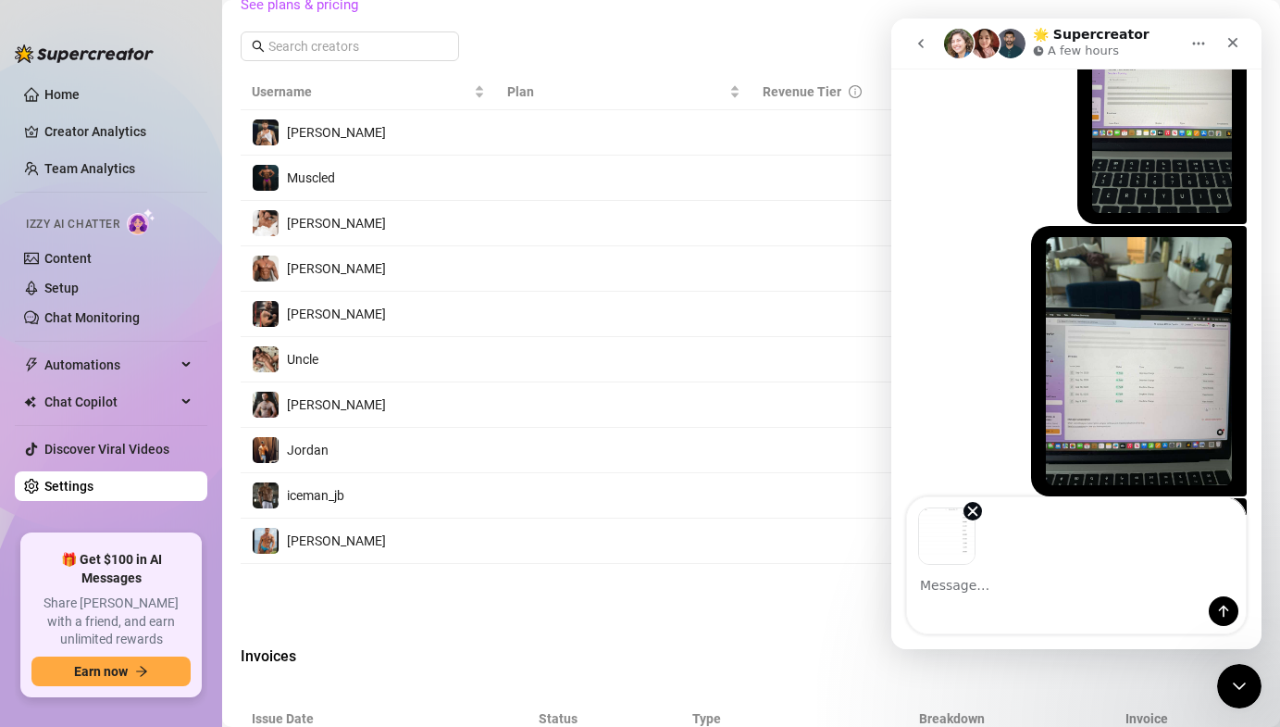
scroll to position [1427, 0]
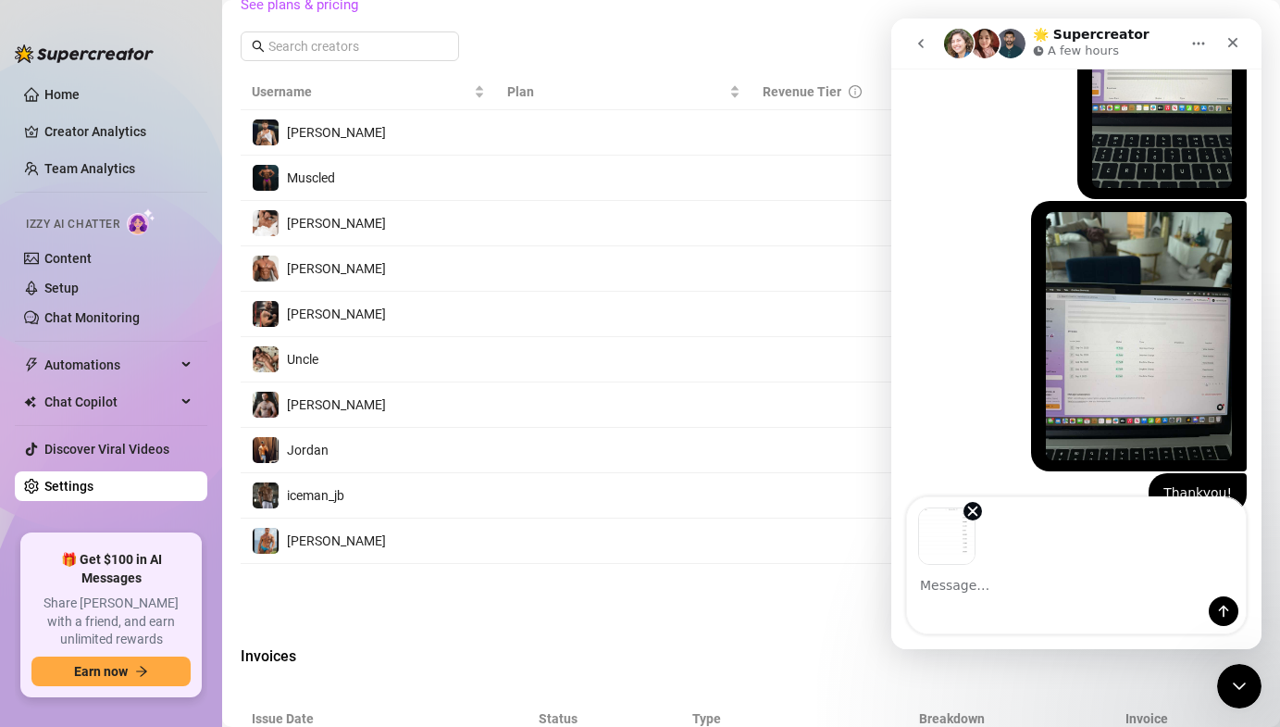
click at [961, 580] on textarea "Message…" at bounding box center [1076, 580] width 339 height 31
type textarea "last screenshot to hopefully make it easier"
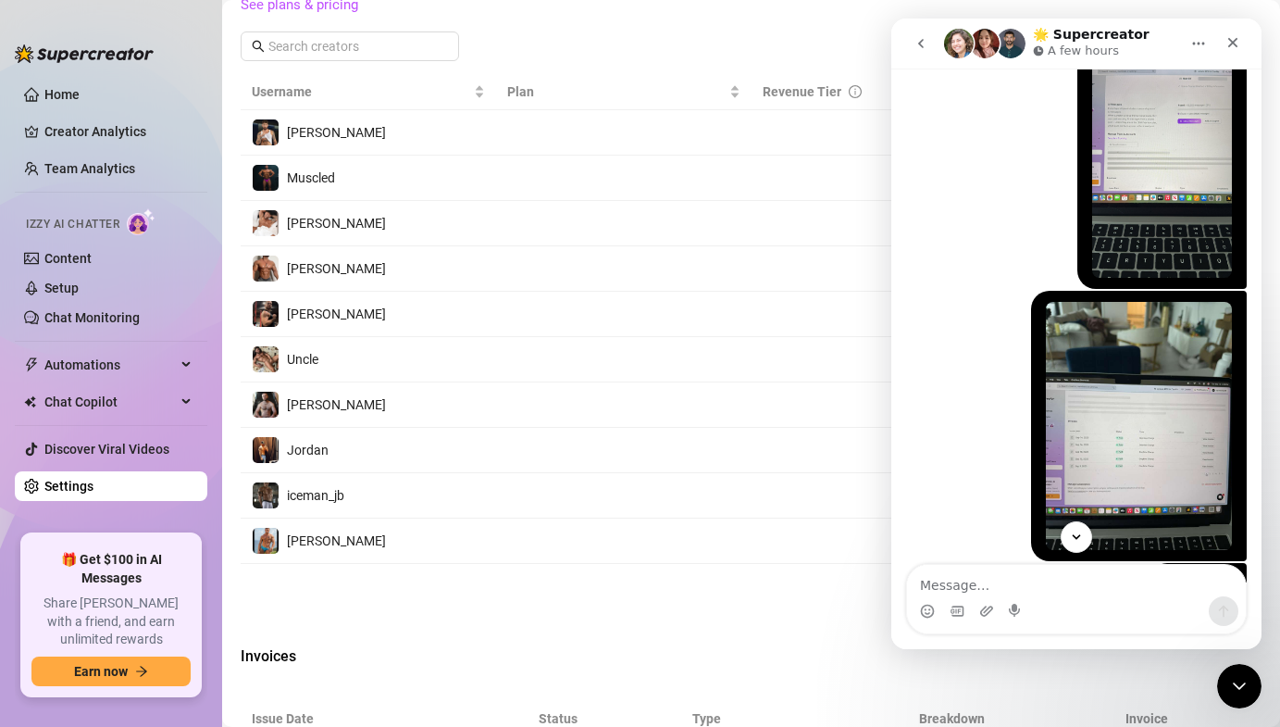
scroll to position [1554, 0]
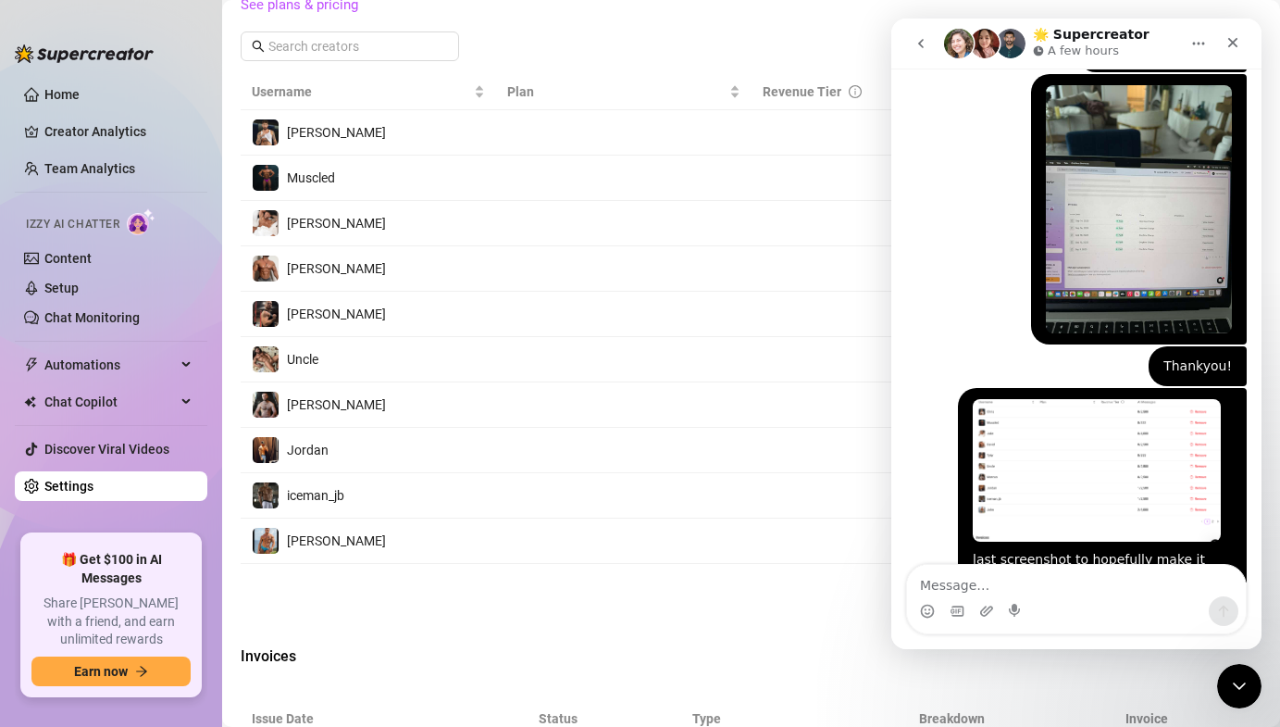
click at [917, 36] on icon "go back" at bounding box center [921, 43] width 15 height 15
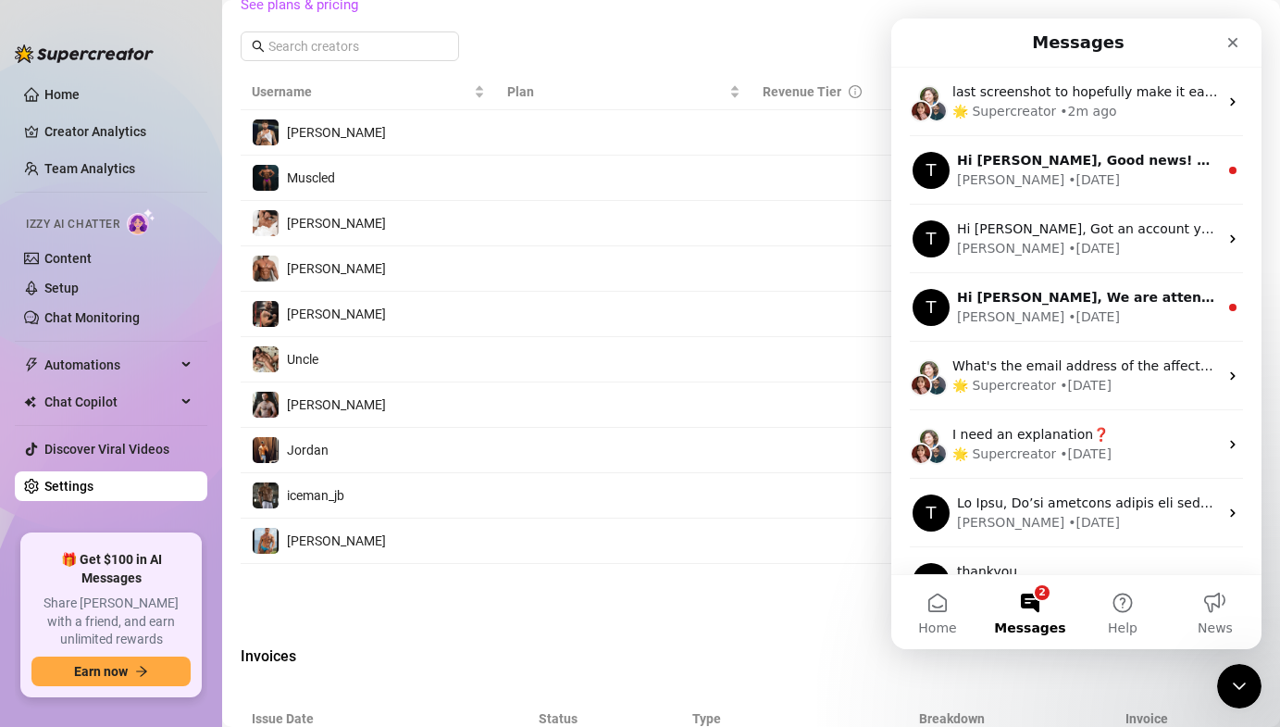
scroll to position [0, 0]
click at [1249, 31] on div "Intercom messenger" at bounding box center [1232, 42] width 33 height 33
click at [1232, 31] on div "Close" at bounding box center [1232, 42] width 33 height 33
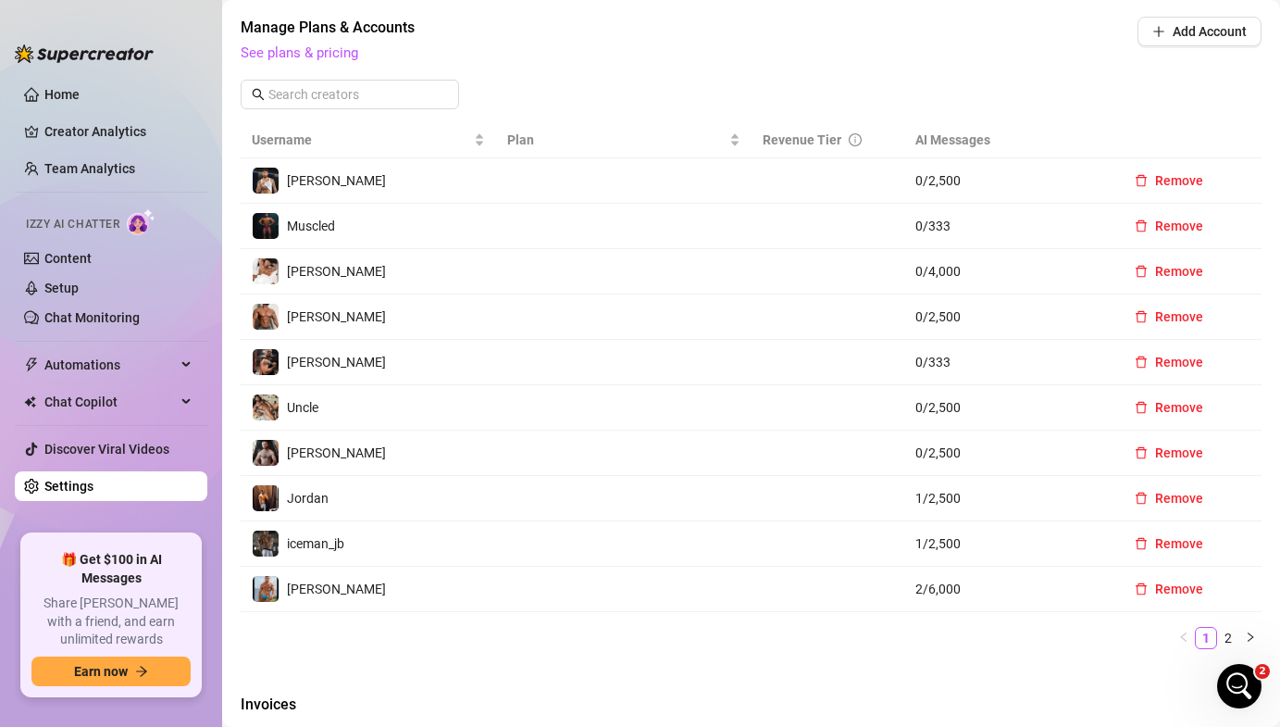
scroll to position [603, 0]
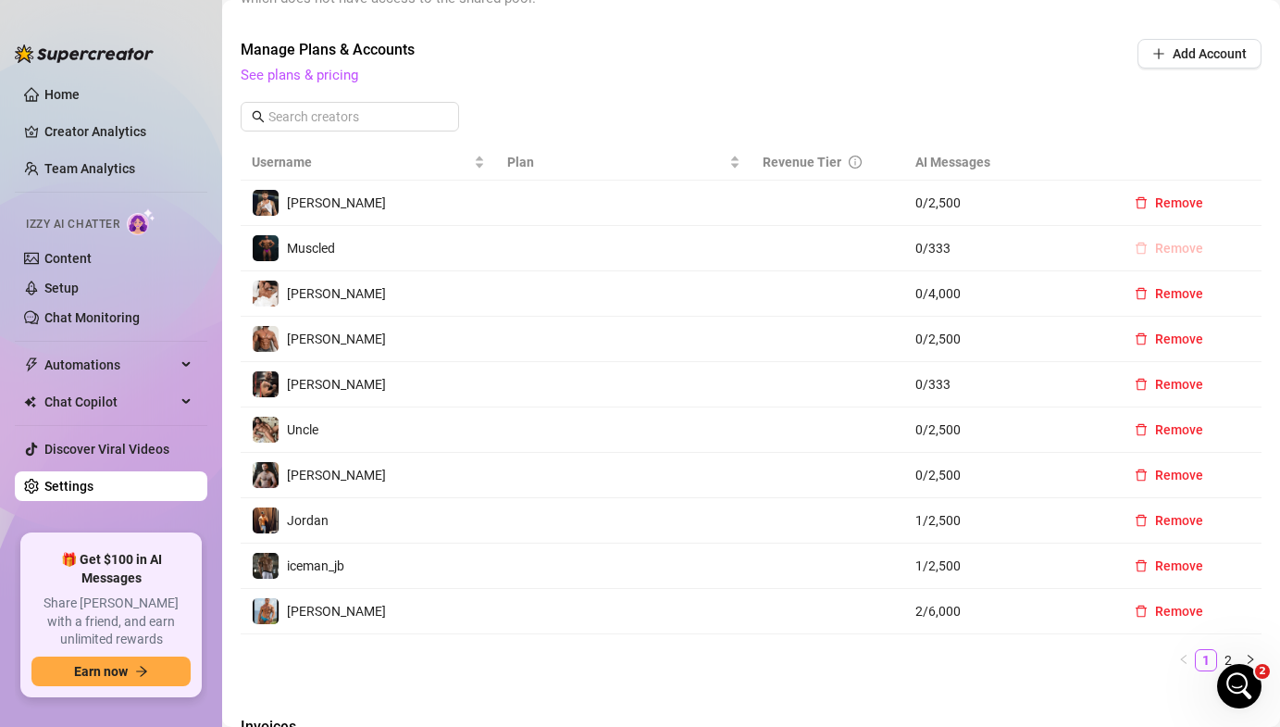
click at [1178, 250] on span "Remove" at bounding box center [1179, 248] width 48 height 15
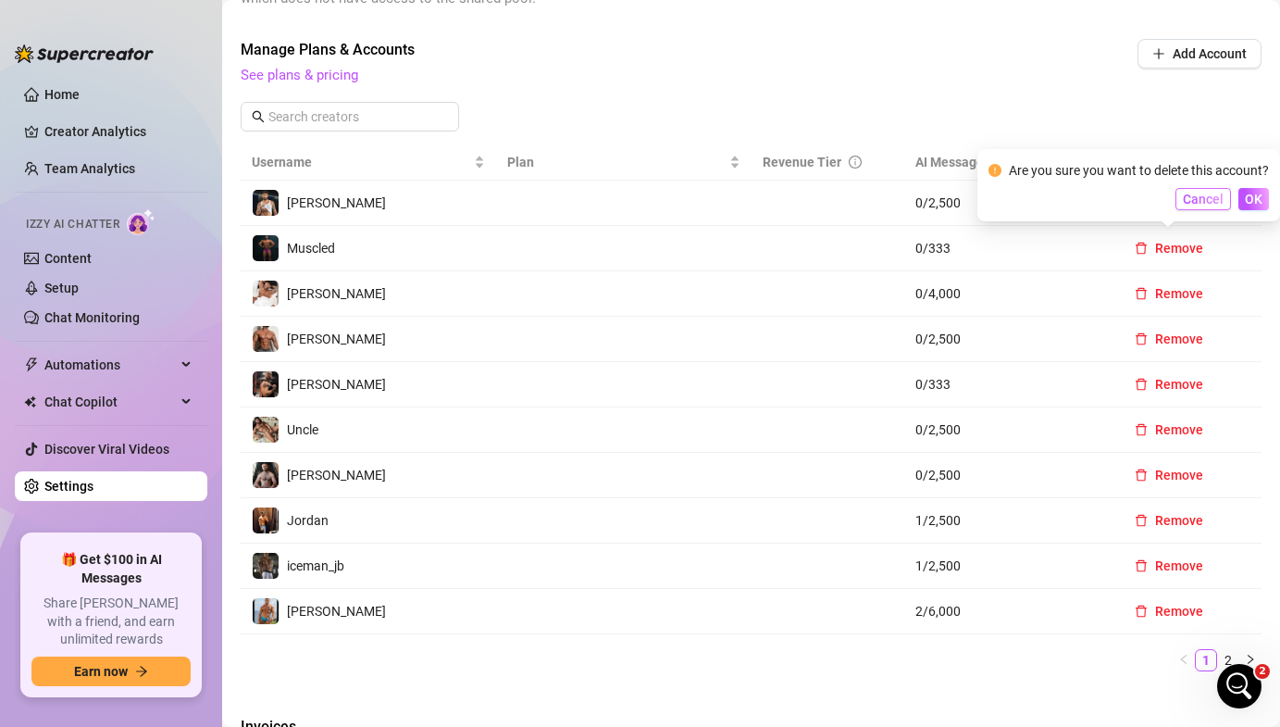
click at [1191, 193] on span "Cancel" at bounding box center [1203, 199] width 41 height 15
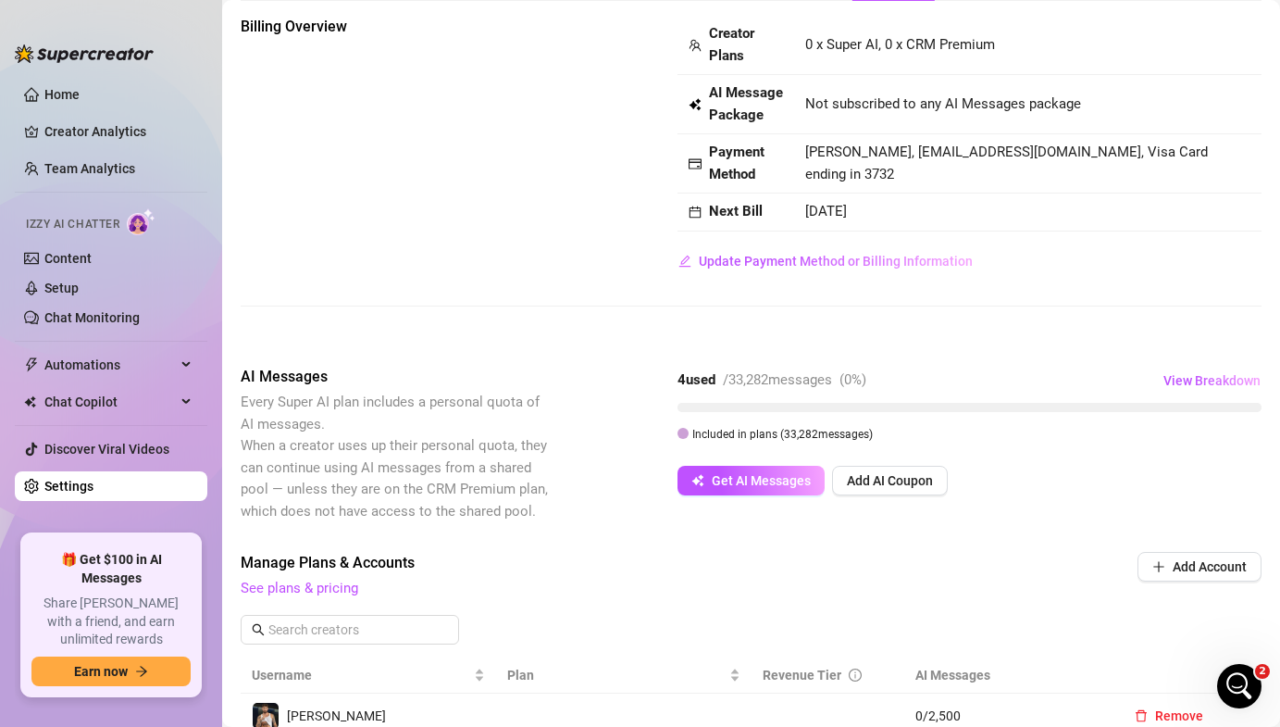
scroll to position [0, 0]
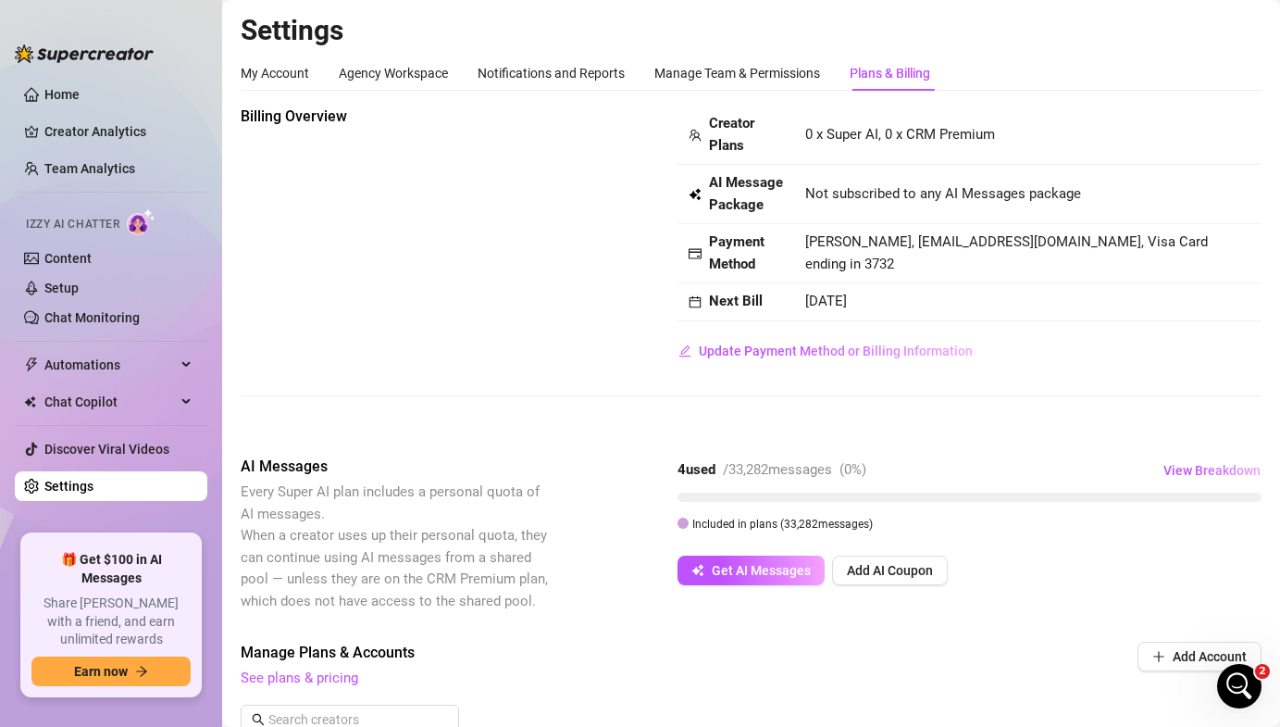
click at [492, 206] on div "Billing Overview Creator Plans 0 x Super AI, 0 x CRM Premium AI Message Package…" at bounding box center [751, 236] width 1021 height 260
click at [55, 162] on link "Team Analytics" at bounding box center [89, 168] width 91 height 15
